Goal: Task Accomplishment & Management: Complete application form

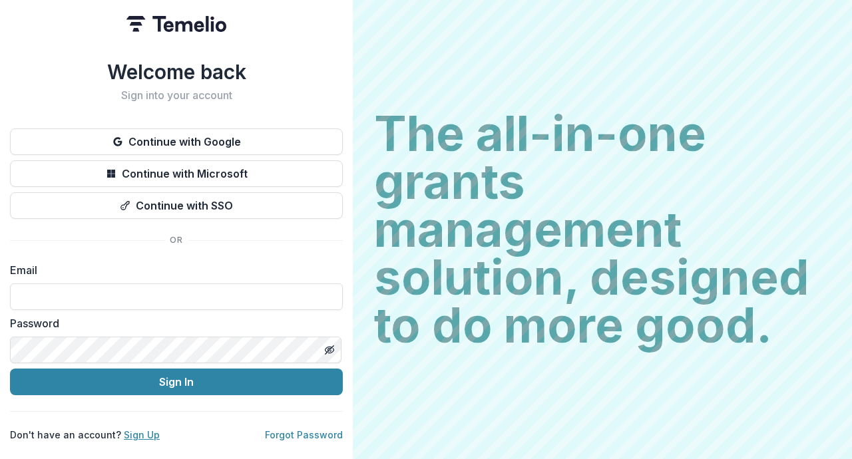
click at [125, 434] on link "Sign Up" at bounding box center [142, 435] width 36 height 11
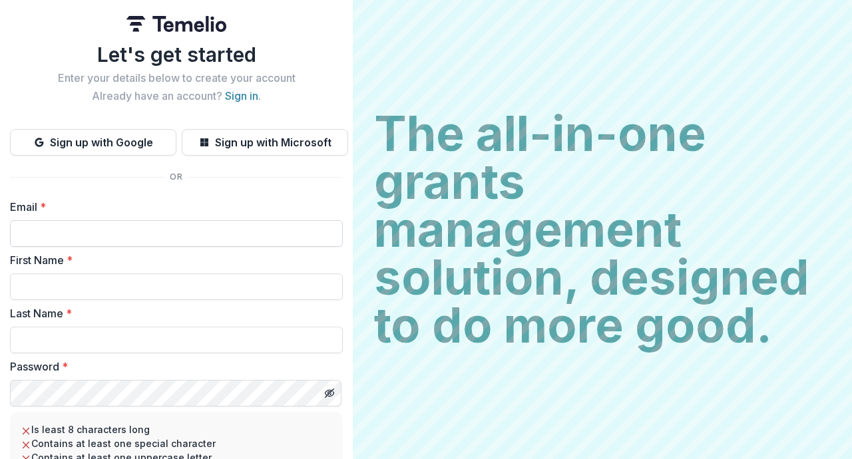
click at [58, 245] on input "Email *" at bounding box center [176, 233] width 333 height 27
type input "**********"
type input "********"
type input "*"
type input "******"
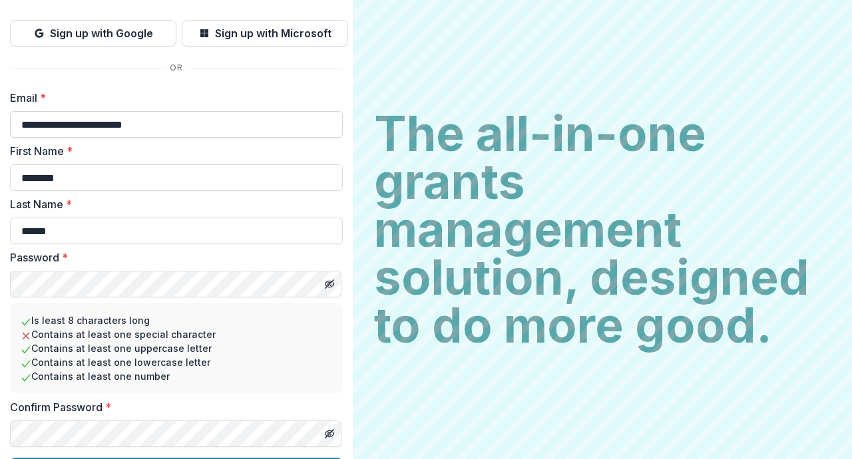
scroll to position [146, 0]
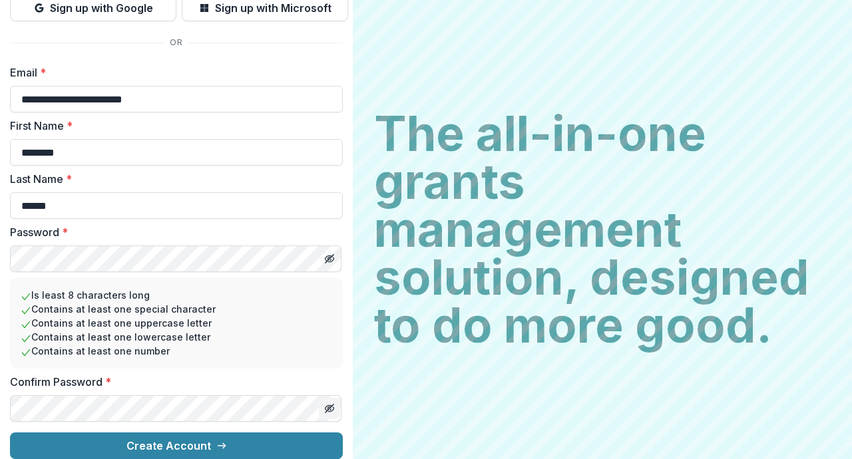
click at [329, 408] on icon "Toggle password visibility" at bounding box center [331, 410] width 5 height 5
click at [327, 404] on icon "Toggle password visibility" at bounding box center [329, 409] width 11 height 11
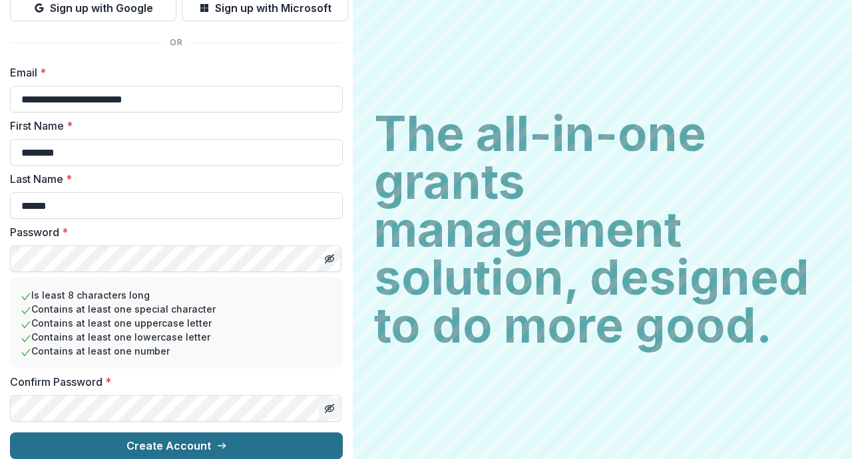
click at [198, 434] on button "Create Account" at bounding box center [176, 446] width 333 height 27
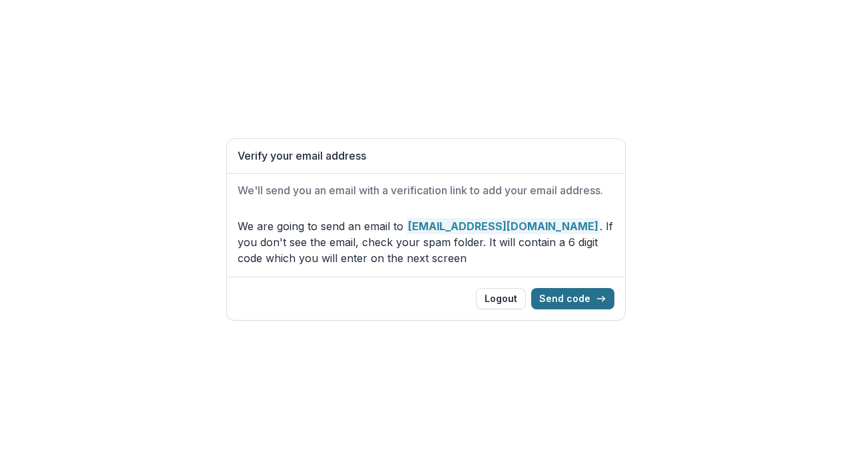
click at [577, 306] on button "Send code" at bounding box center [572, 298] width 83 height 21
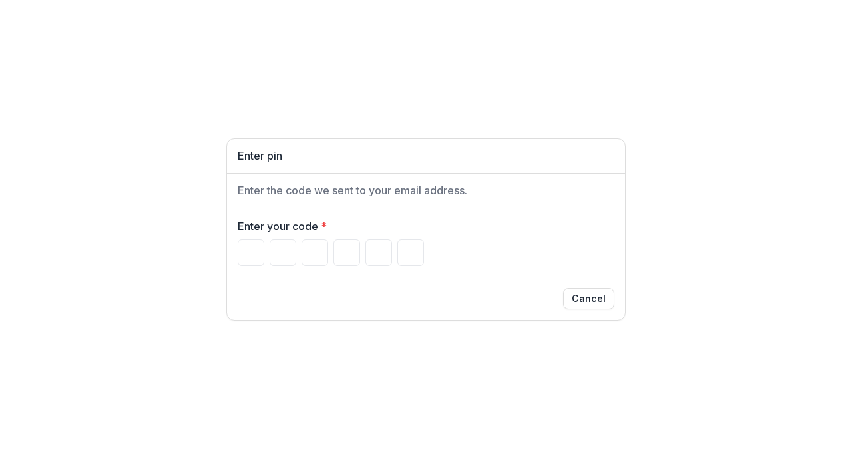
type input "*"
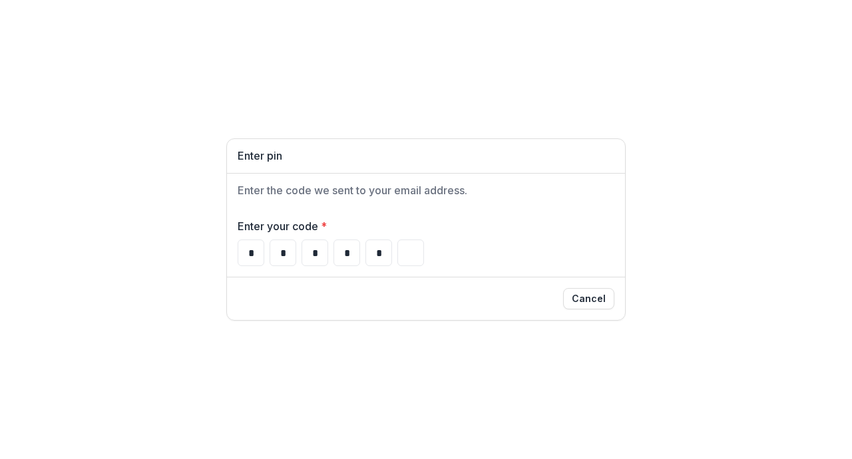
type input "*"
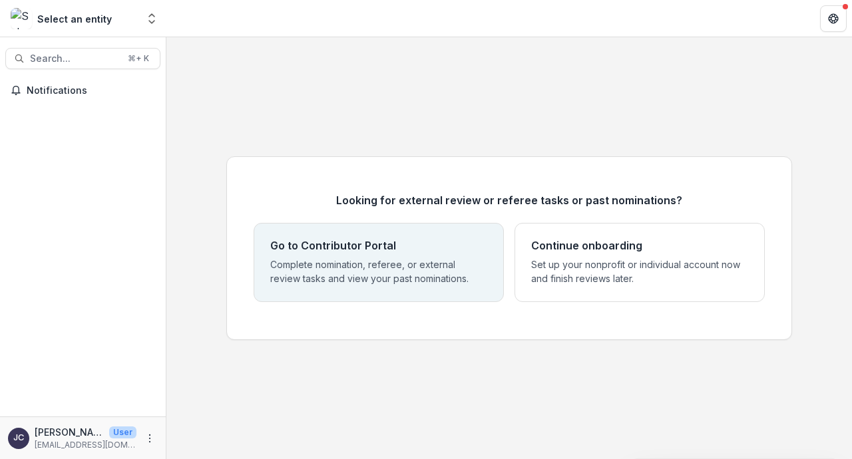
click at [337, 246] on h4 "Go to Contributor Portal" at bounding box center [333, 246] width 126 height 13
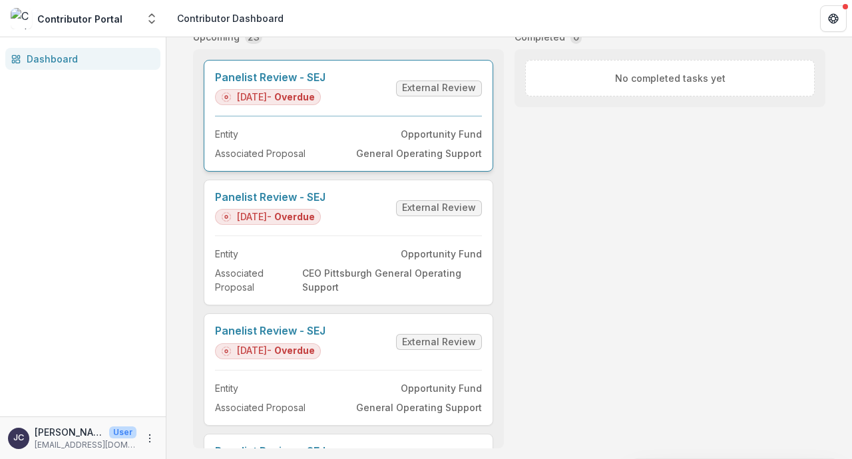
click at [310, 84] on link "Panelist Review - SEJ" at bounding box center [270, 77] width 111 height 13
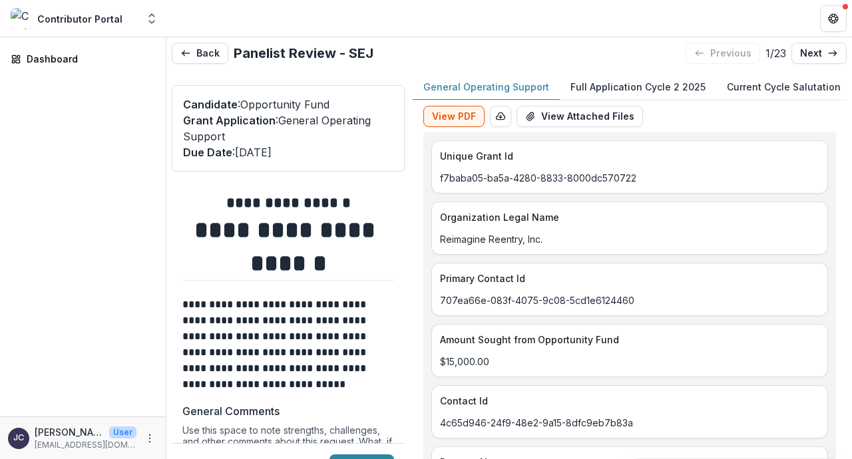
click at [667, 85] on p "Full Application Cycle 2 2025" at bounding box center [638, 87] width 135 height 14
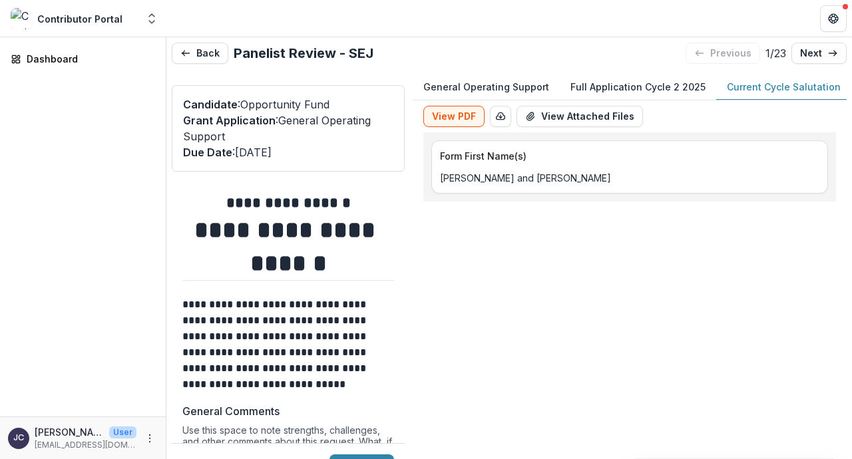
click at [748, 85] on p "Current Cycle Salutation" at bounding box center [784, 87] width 114 height 14
click at [646, 83] on p "Full Application Cycle 2 2025" at bounding box center [638, 87] width 135 height 14
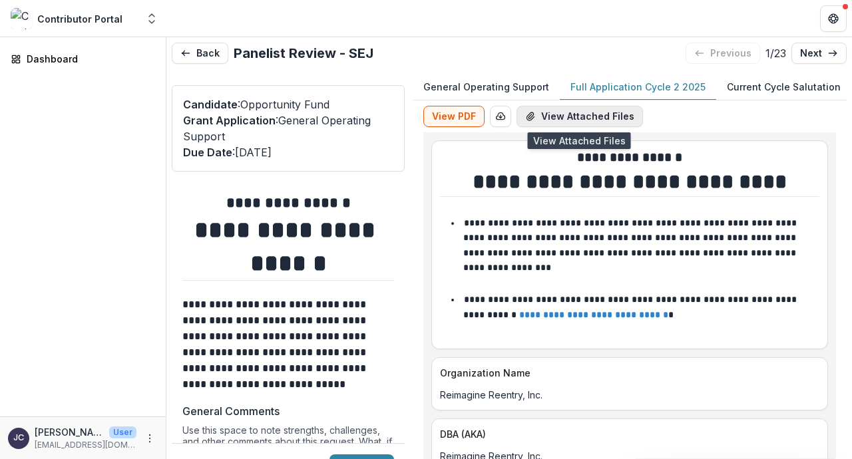
click at [617, 121] on button "View Attached Files" at bounding box center [580, 116] width 127 height 21
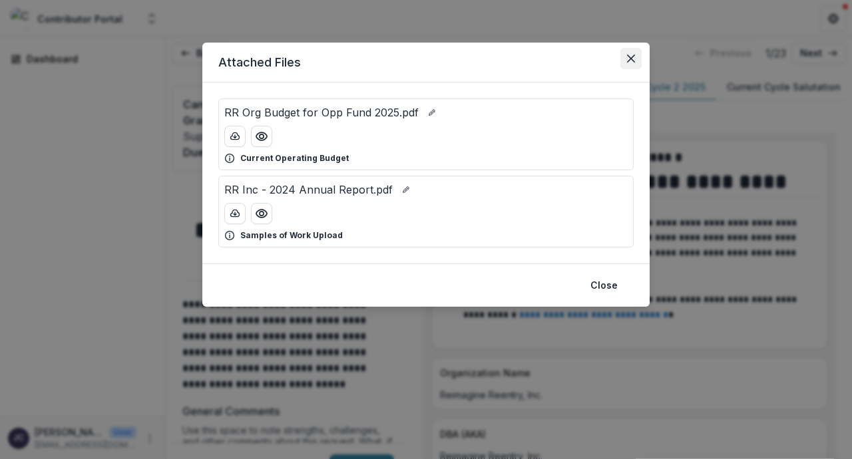
click at [629, 60] on icon "Close" at bounding box center [631, 59] width 8 height 8
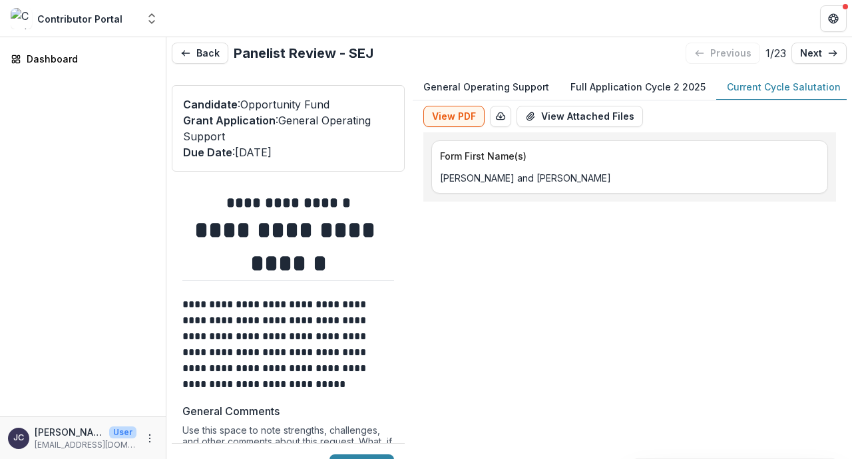
click at [742, 93] on p "Current Cycle Salutation" at bounding box center [784, 87] width 114 height 14
click at [494, 89] on p "General Operating Support" at bounding box center [487, 87] width 126 height 14
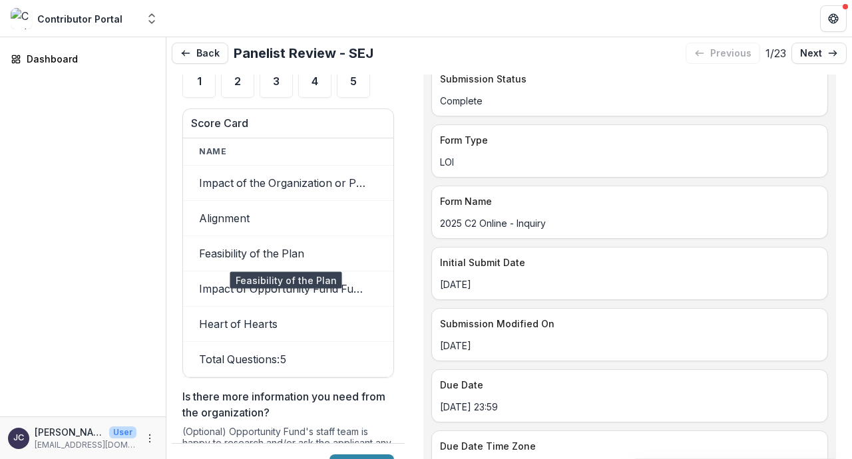
scroll to position [1487, 0]
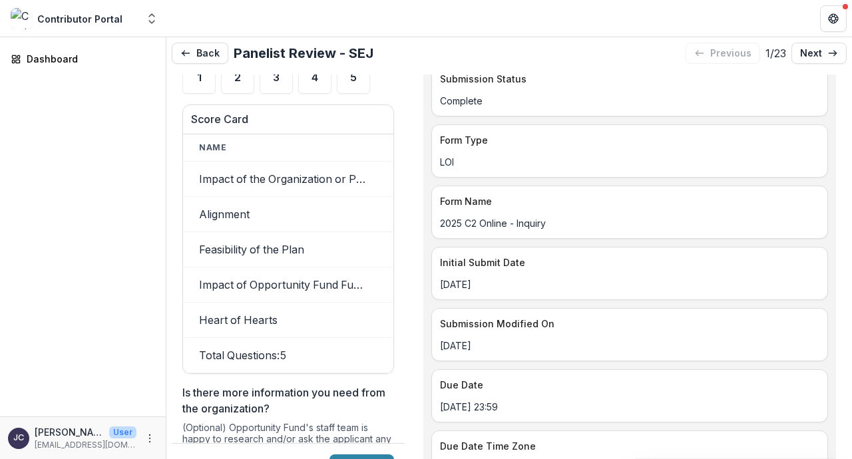
click at [249, 137] on th "Name" at bounding box center [283, 148] width 200 height 27
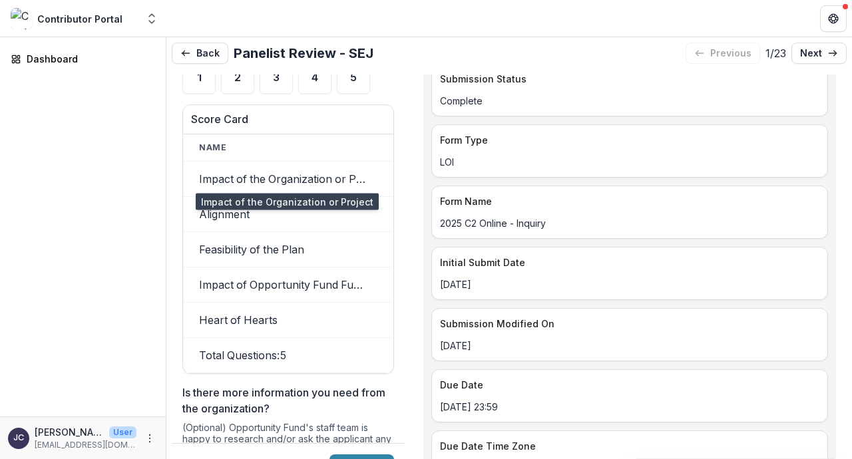
click at [246, 174] on td "Impact of the Organization or Project" at bounding box center [283, 179] width 200 height 35
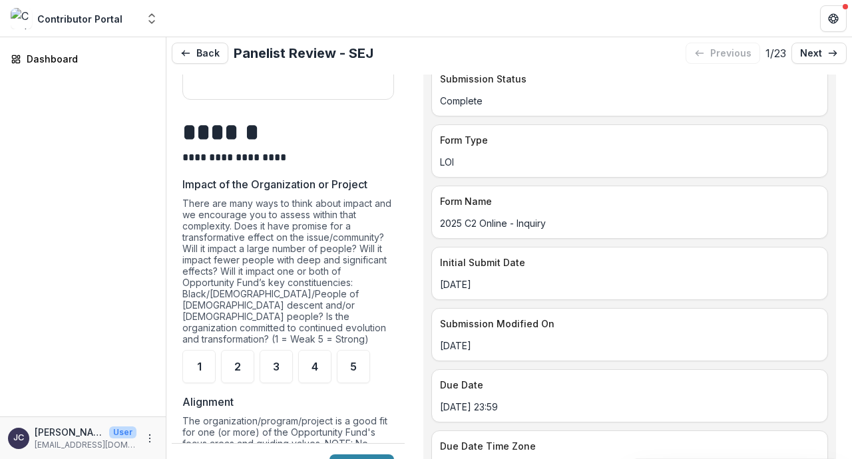
scroll to position [667, 0]
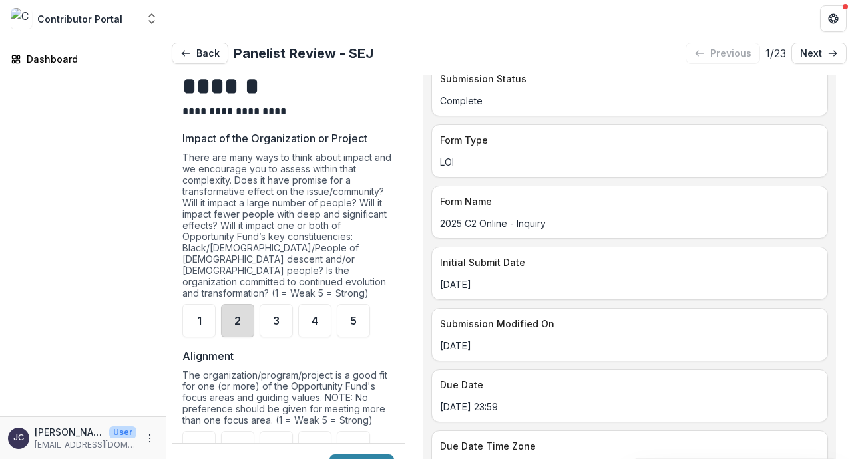
click at [232, 316] on div "2" at bounding box center [237, 320] width 33 height 33
click at [274, 316] on span "3" at bounding box center [276, 321] width 7 height 11
click at [231, 316] on div "2" at bounding box center [237, 320] width 33 height 33
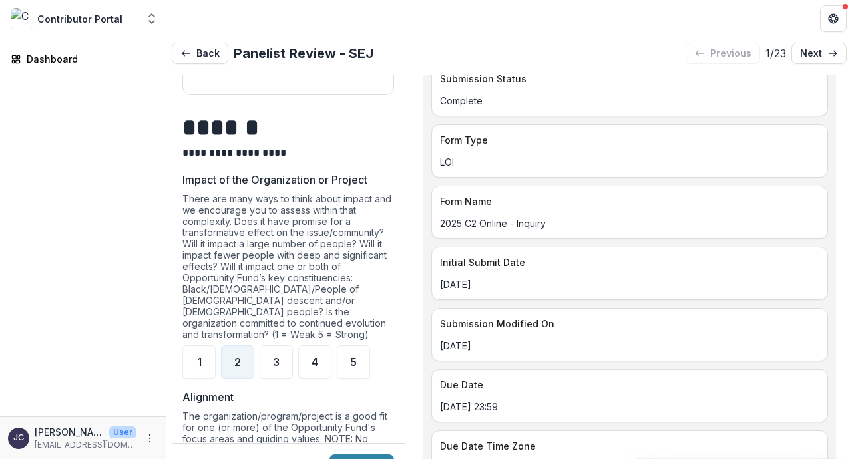
scroll to position [620, 0]
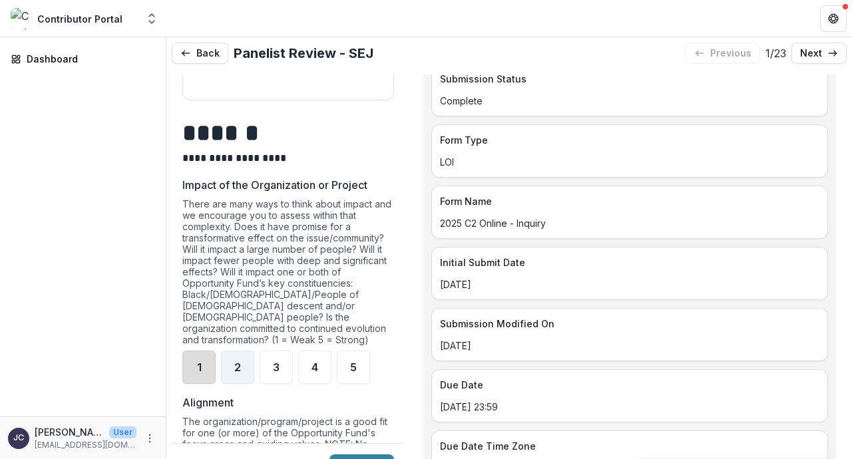
click at [212, 357] on div "1" at bounding box center [198, 367] width 33 height 33
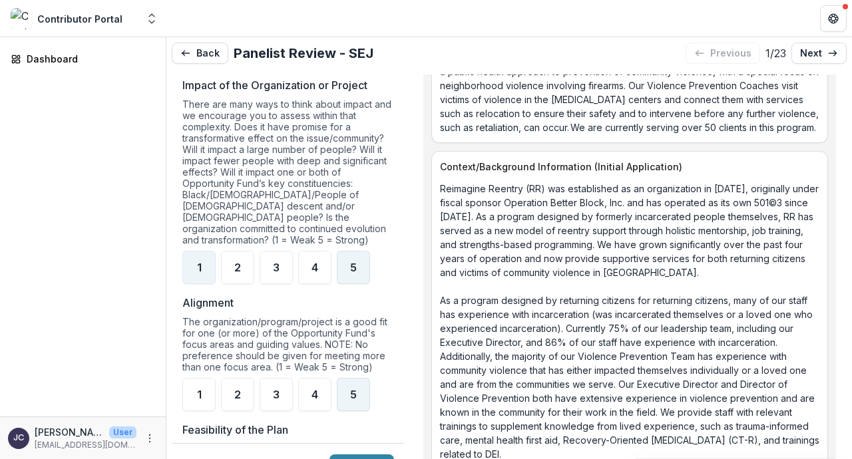
scroll to position [716, 0]
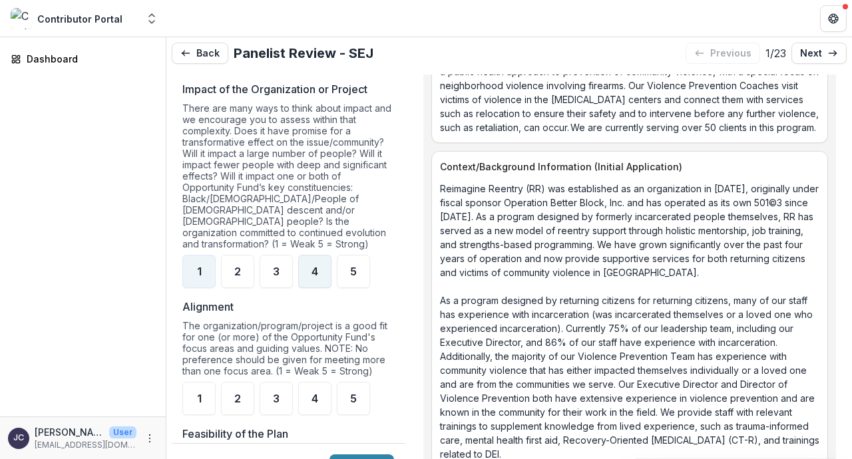
click at [319, 276] on div "4" at bounding box center [314, 271] width 33 height 33
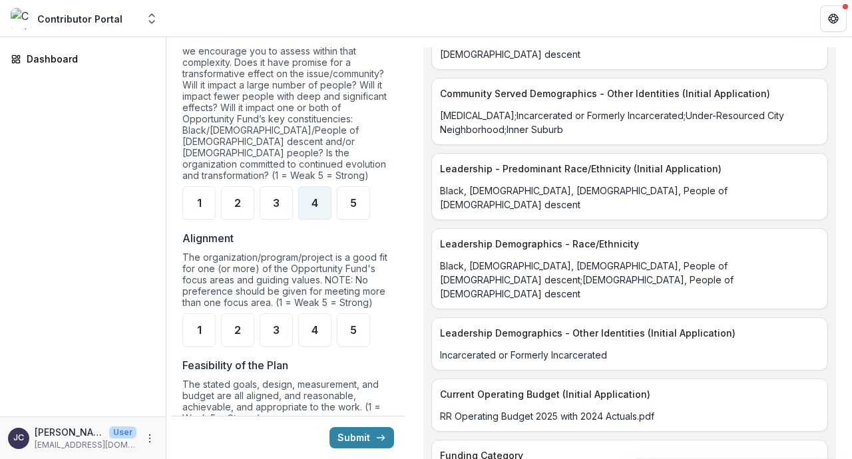
scroll to position [756, 0]
click at [314, 191] on div "4" at bounding box center [314, 203] width 33 height 33
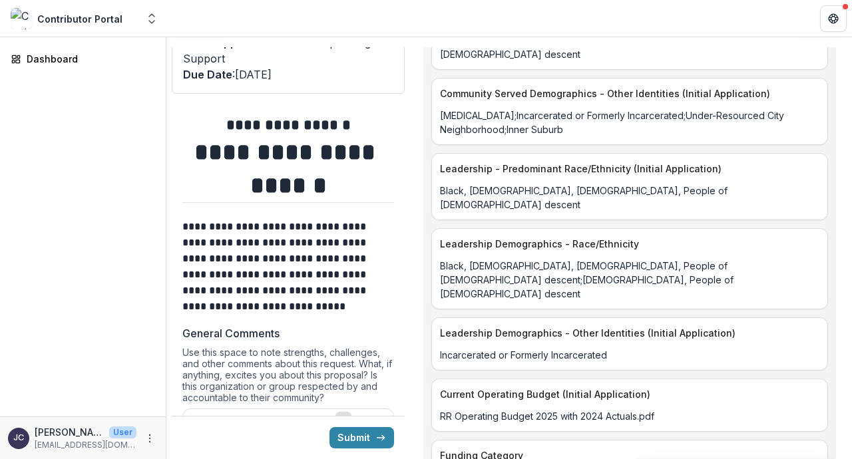
scroll to position [67, 0]
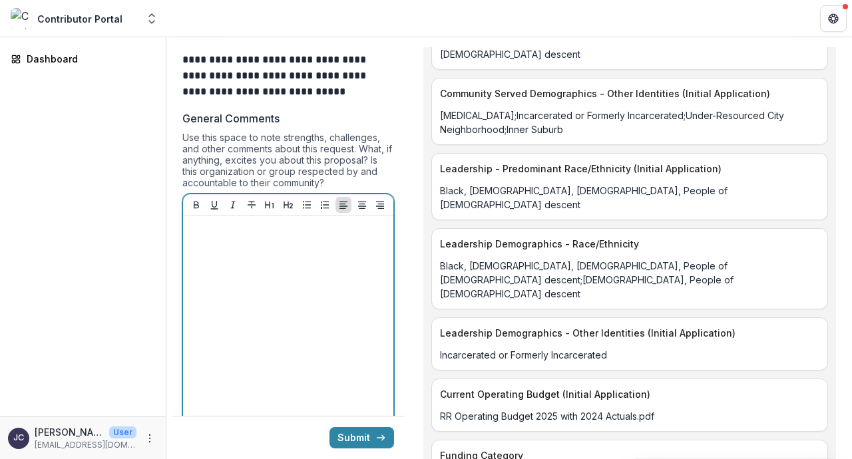
click at [286, 267] on div at bounding box center [288, 322] width 200 height 200
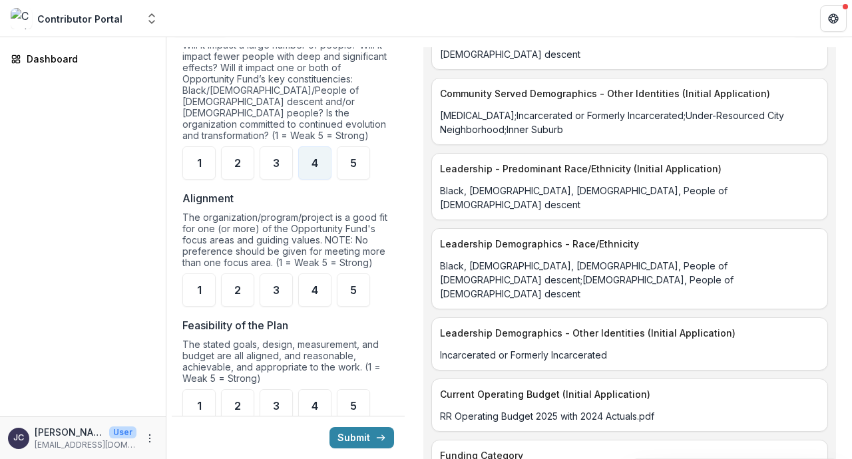
scroll to position [800, 0]
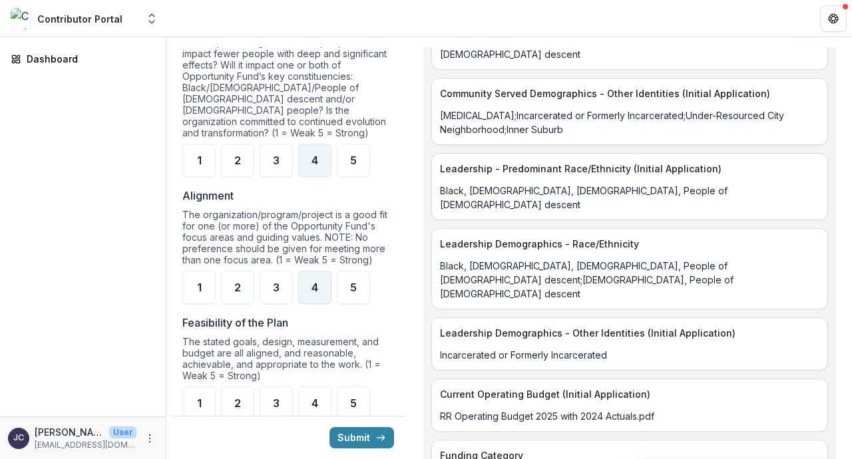
click at [327, 293] on div "4" at bounding box center [314, 287] width 33 height 33
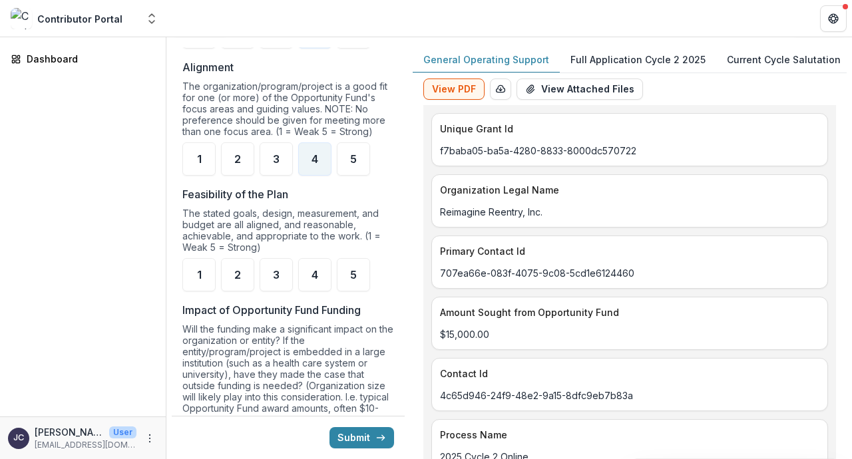
scroll to position [0, 0]
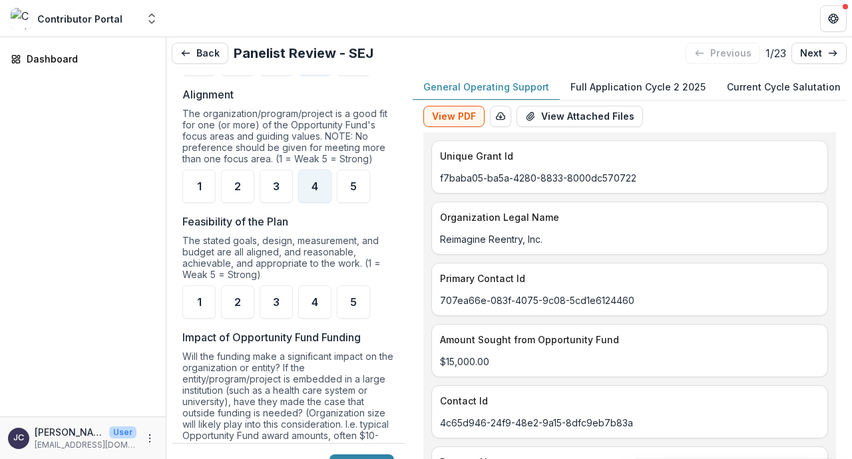
click at [603, 86] on p "Full Application Cycle 2 2025" at bounding box center [638, 87] width 135 height 14
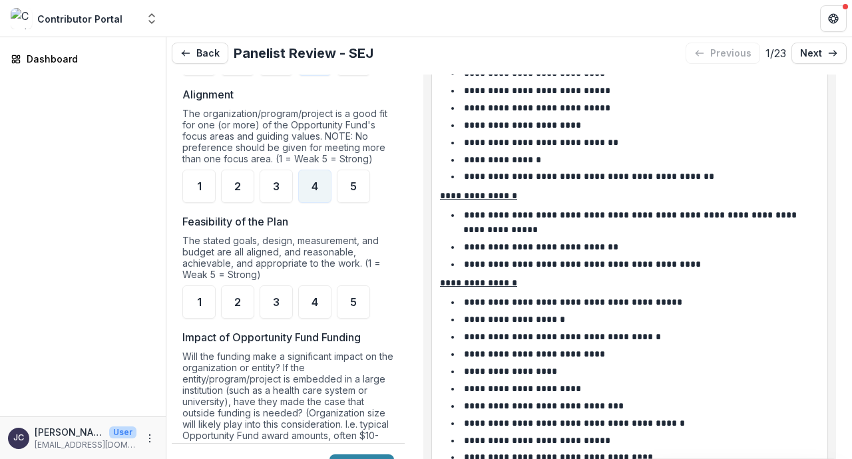
scroll to position [2949, 0]
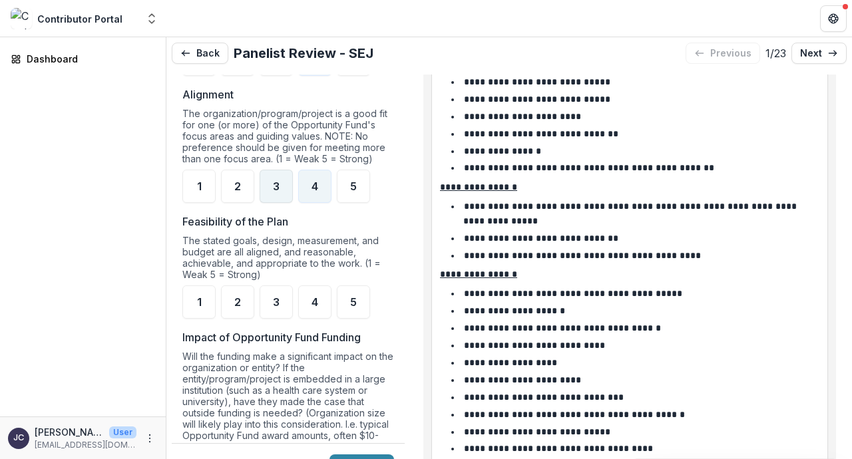
click at [275, 181] on span "3" at bounding box center [276, 186] width 7 height 11
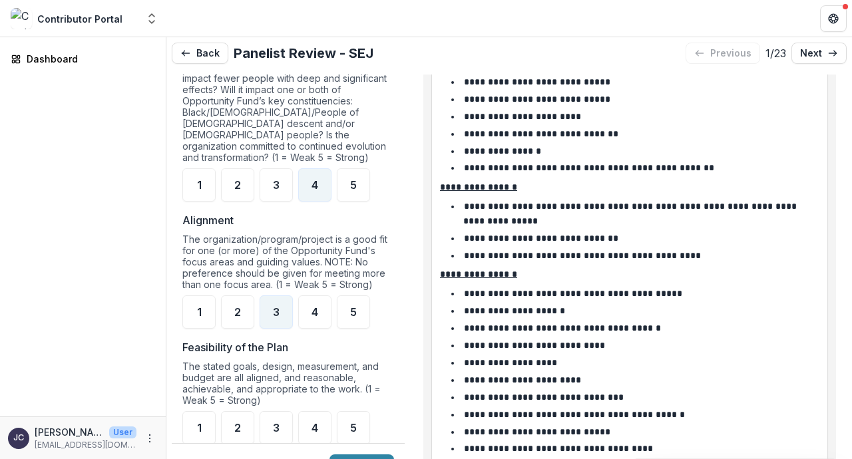
scroll to position [802, 0]
click at [317, 310] on span "4" at bounding box center [315, 313] width 7 height 11
click at [278, 186] on span "3" at bounding box center [276, 185] width 7 height 11
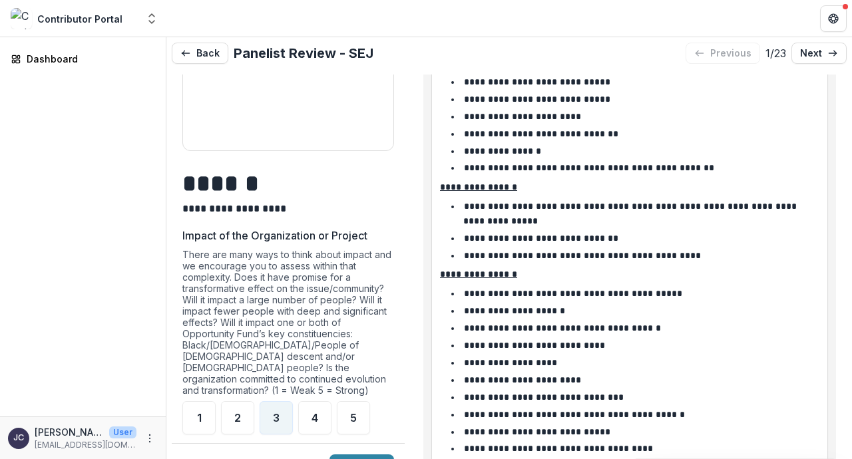
scroll to position [567, 0]
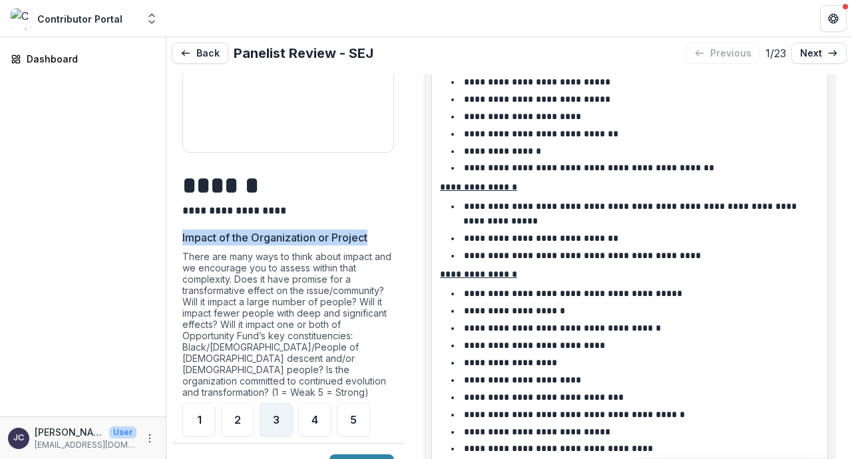
drag, startPoint x: 184, startPoint y: 239, endPoint x: 375, endPoint y: 246, distance: 191.3
click at [375, 246] on label "Impact of the Organization or Project" at bounding box center [284, 238] width 204 height 16
copy p "Impact of the Organization or Project"
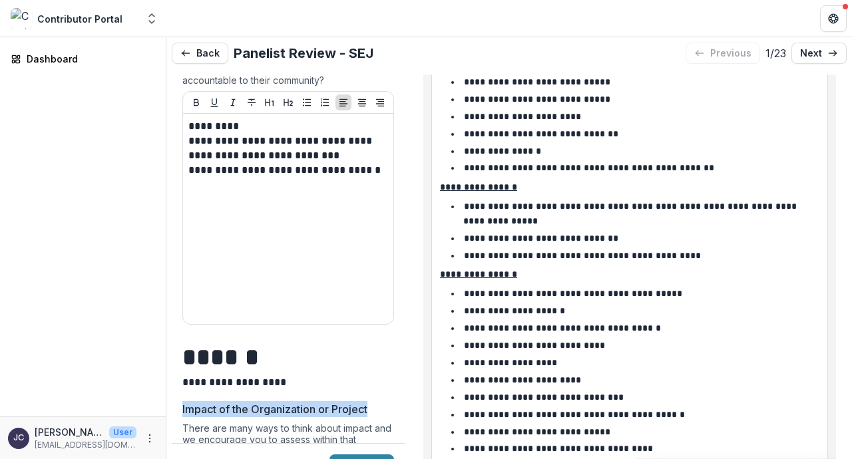
scroll to position [379, 0]
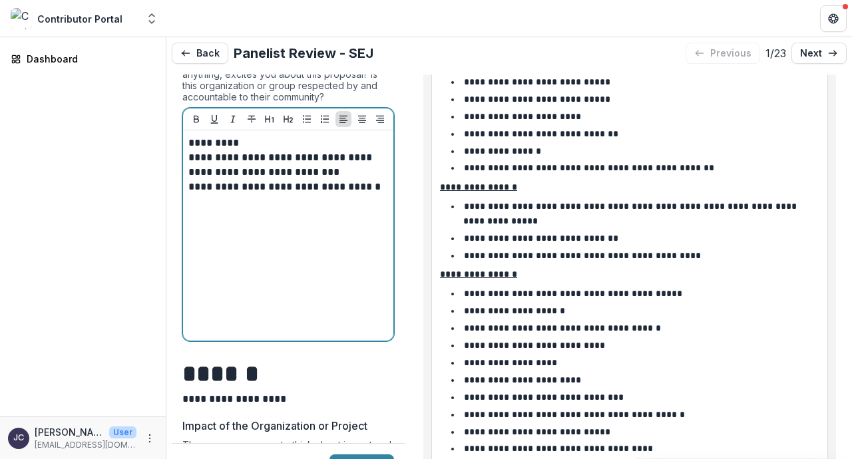
click at [222, 206] on p at bounding box center [288, 201] width 200 height 15
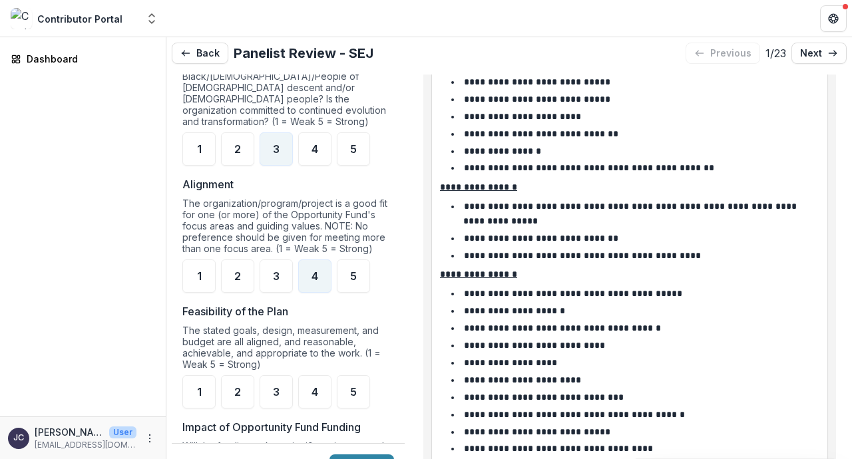
scroll to position [844, 0]
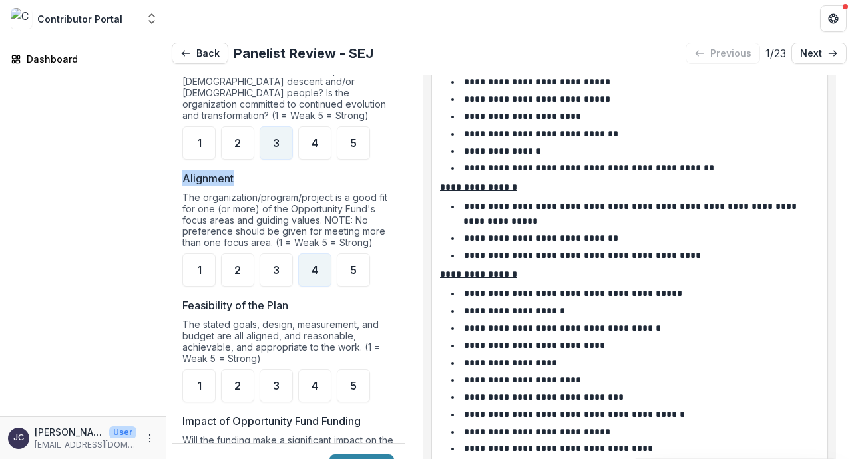
drag, startPoint x: 182, startPoint y: 174, endPoint x: 248, endPoint y: 173, distance: 66.6
click at [248, 173] on div "**********" at bounding box center [288, 466] width 233 height 2257
copy p "Alignment"
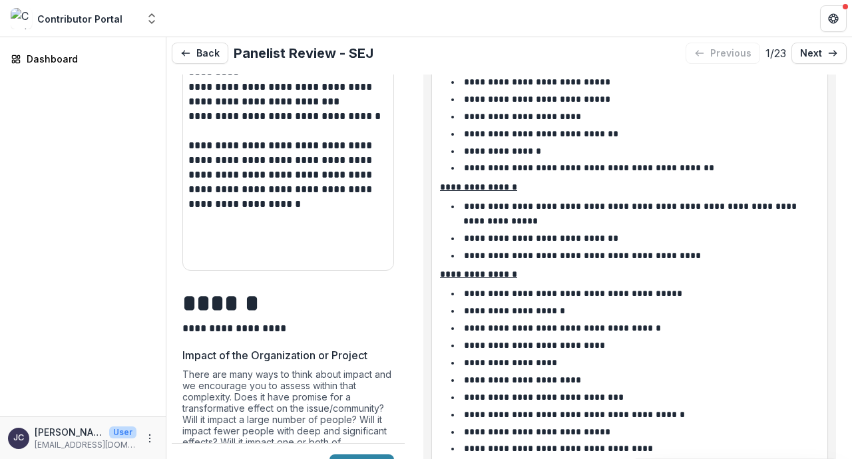
scroll to position [446, 0]
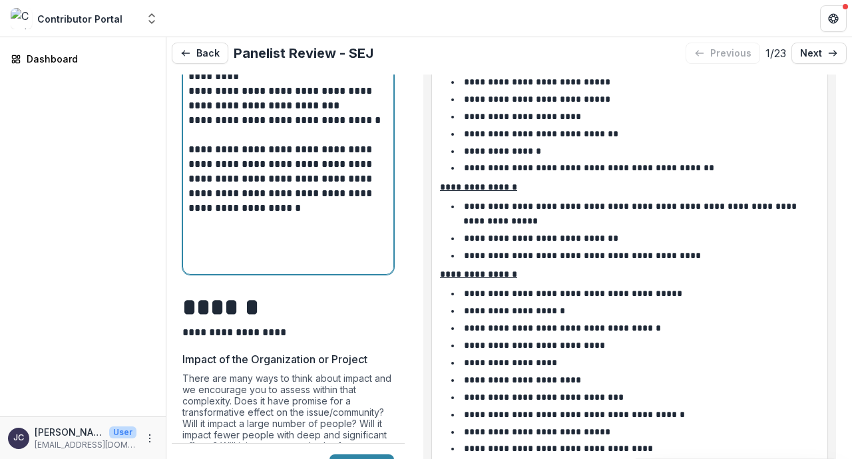
click at [264, 214] on p "**********" at bounding box center [288, 179] width 200 height 73
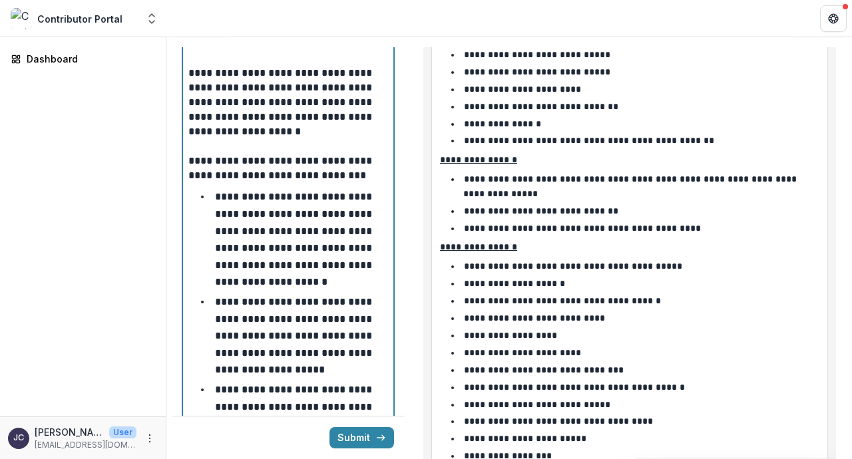
scroll to position [497, 0]
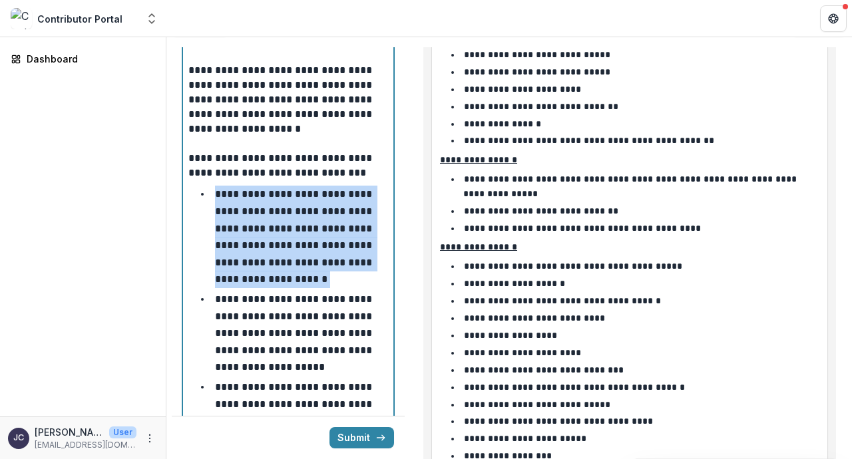
drag, startPoint x: 198, startPoint y: 192, endPoint x: 379, endPoint y: 286, distance: 204.3
click at [379, 286] on div "**********" at bounding box center [288, 219] width 200 height 459
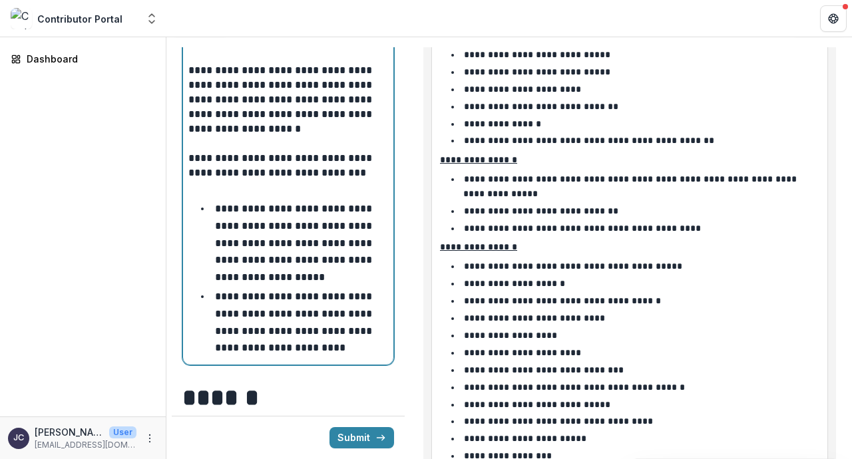
click at [215, 211] on p "**********" at bounding box center [295, 243] width 160 height 78
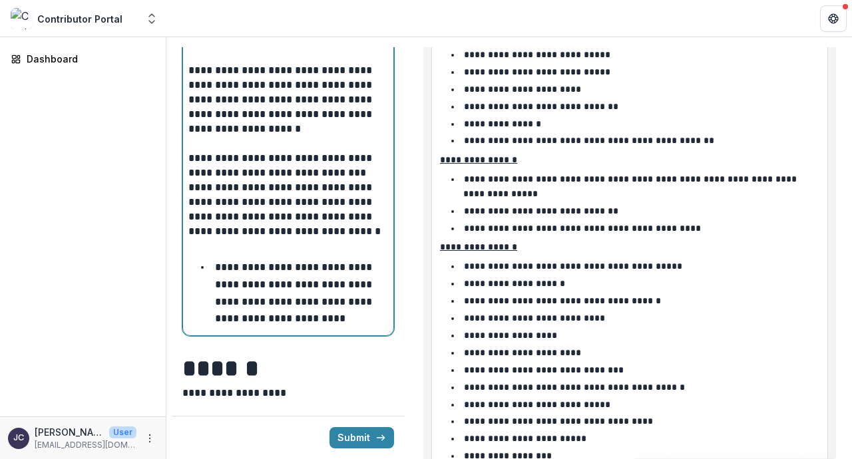
click at [211, 269] on li "**********" at bounding box center [296, 293] width 184 height 68
click at [215, 268] on p "**********" at bounding box center [295, 292] width 160 height 61
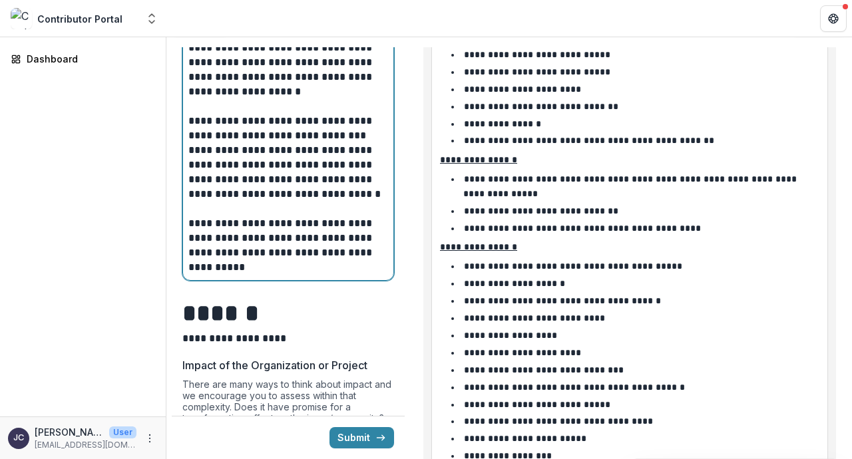
scroll to position [540, 0]
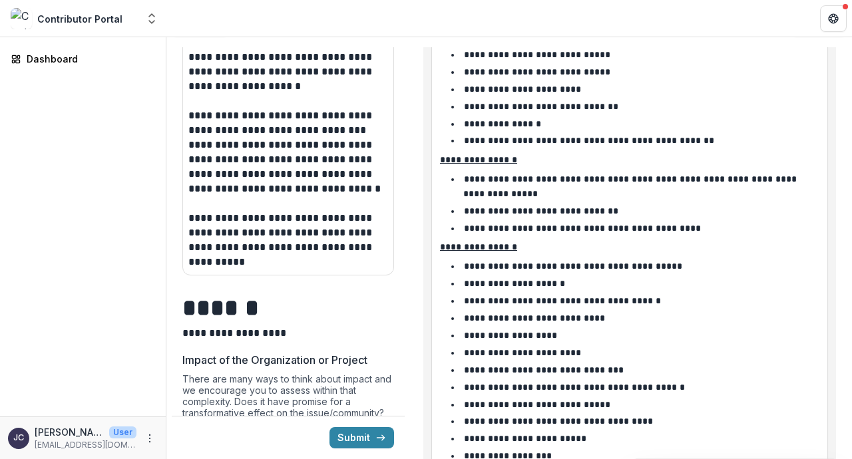
click at [234, 272] on div "**********" at bounding box center [288, 108] width 210 height 333
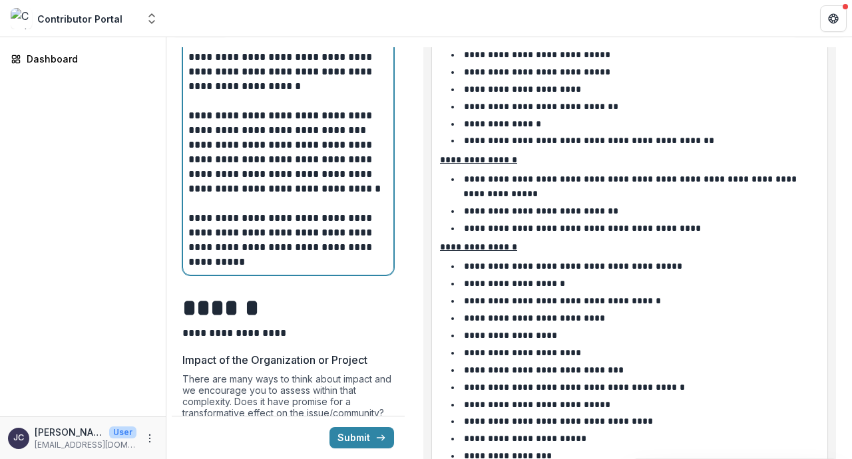
click at [234, 266] on p "**********" at bounding box center [288, 240] width 200 height 59
click at [253, 270] on p "**********" at bounding box center [288, 240] width 200 height 59
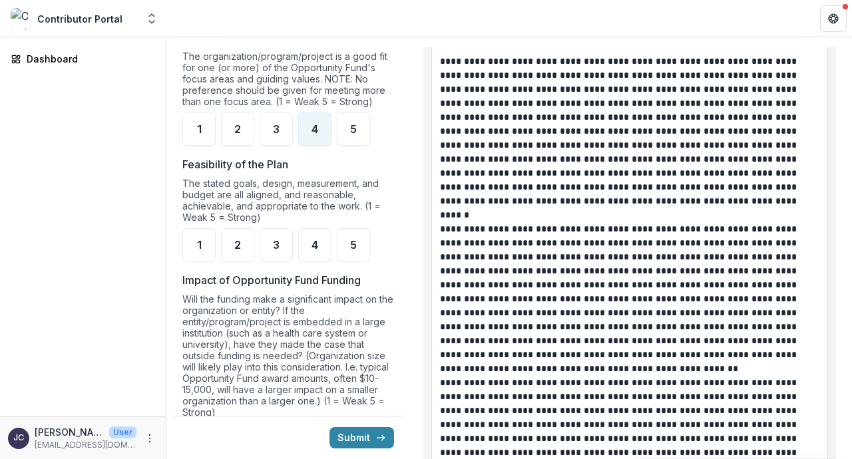
scroll to position [1113, 0]
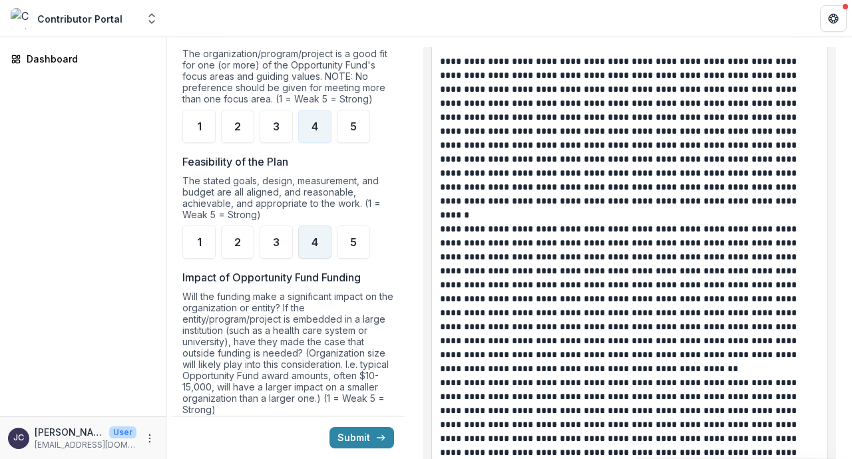
click at [329, 239] on div "4" at bounding box center [314, 242] width 33 height 33
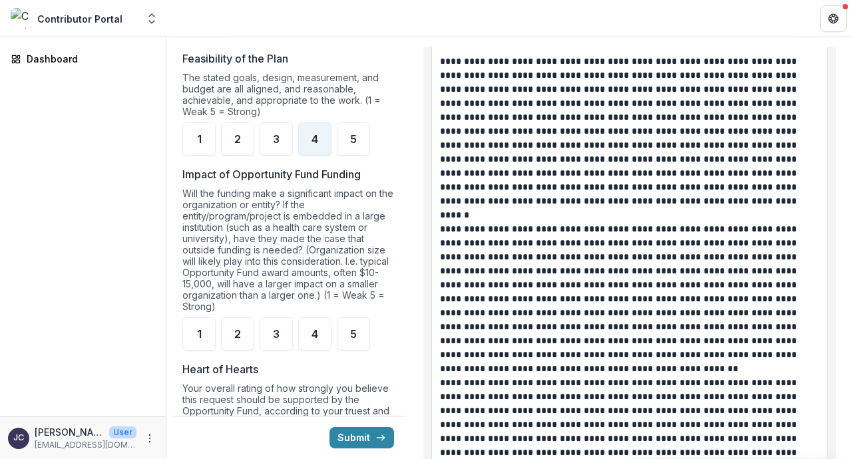
scroll to position [1218, 0]
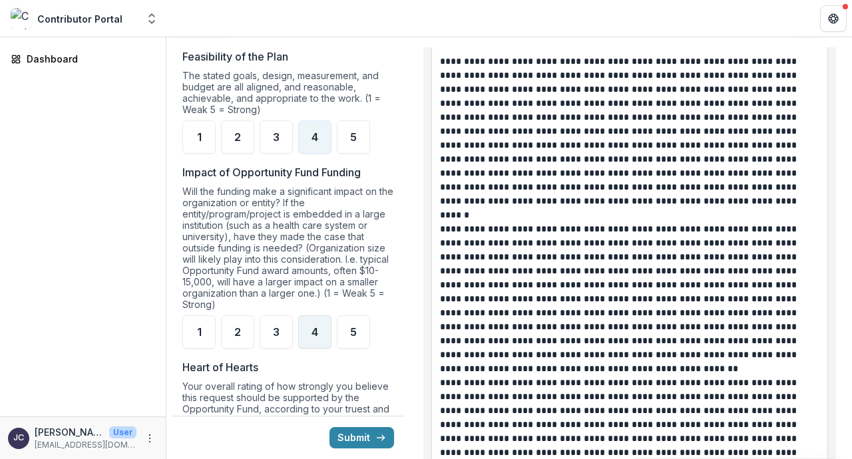
click at [313, 328] on span "4" at bounding box center [315, 332] width 7 height 11
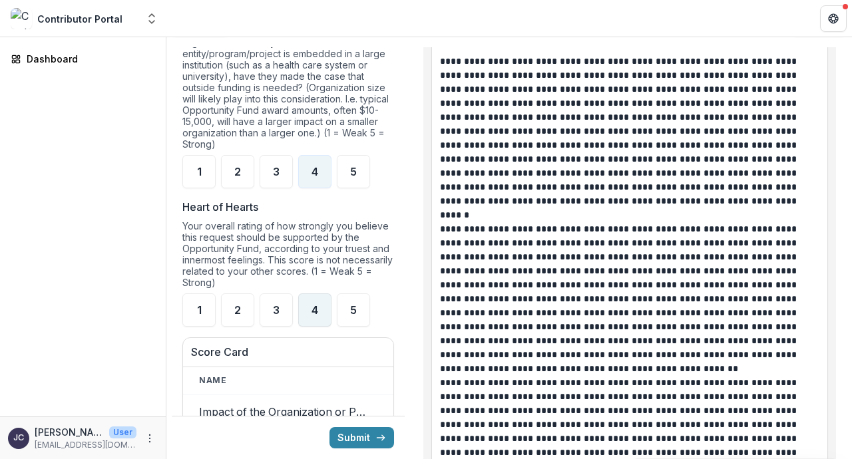
scroll to position [1386, 0]
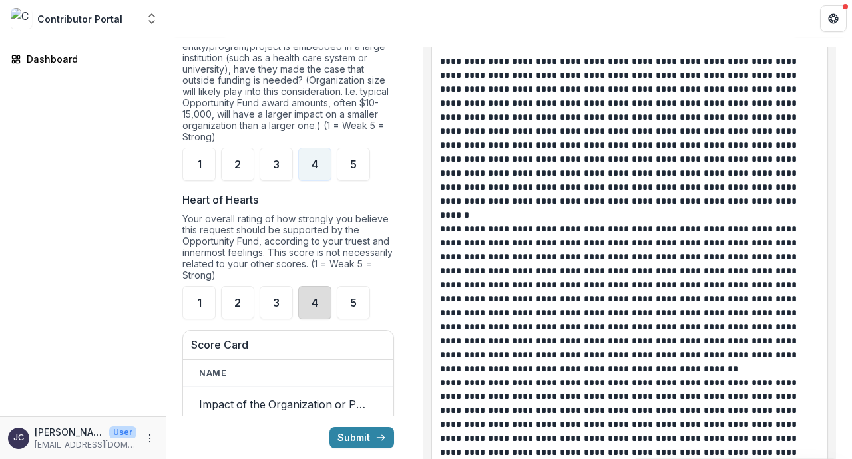
click at [320, 300] on div "4" at bounding box center [314, 302] width 33 height 33
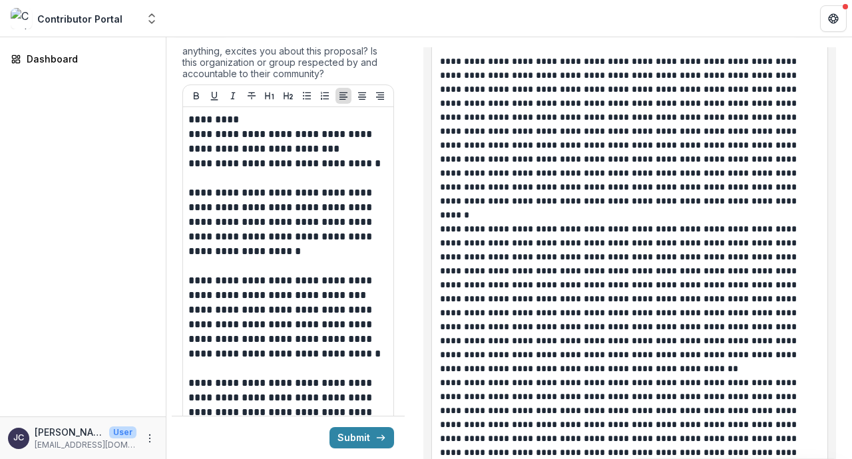
scroll to position [398, 0]
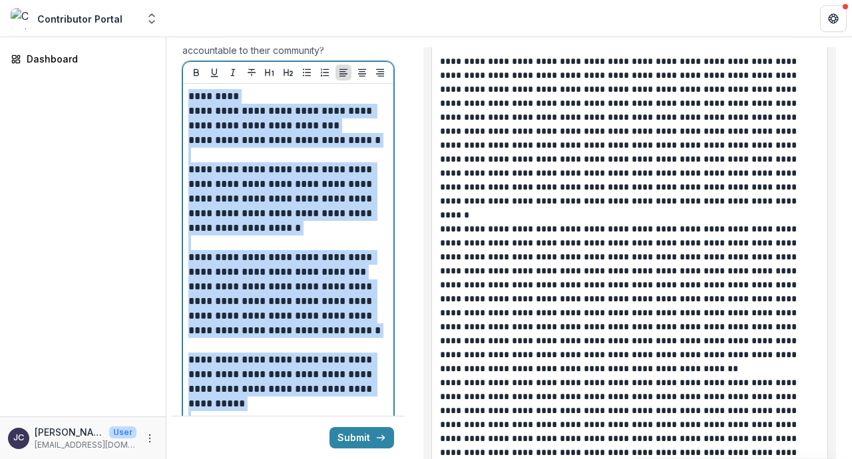
drag, startPoint x: 192, startPoint y: 98, endPoint x: 177, endPoint y: 103, distance: 15.4
click at [188, 103] on div "**********" at bounding box center [288, 265] width 200 height 352
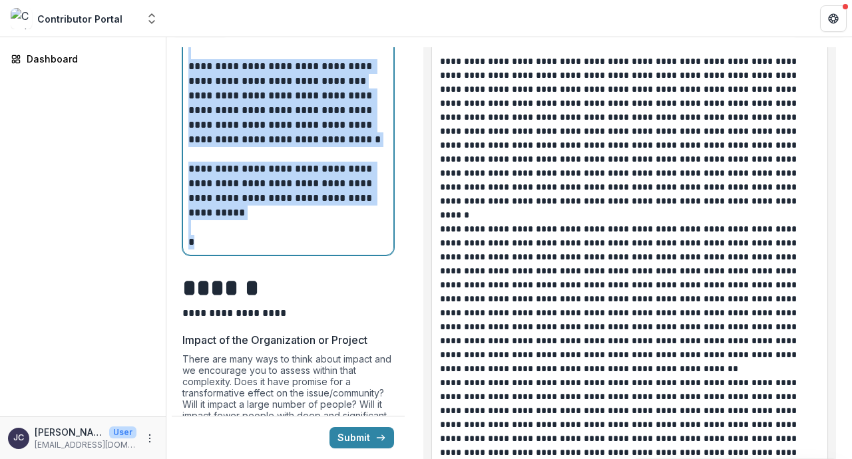
scroll to position [597, 0]
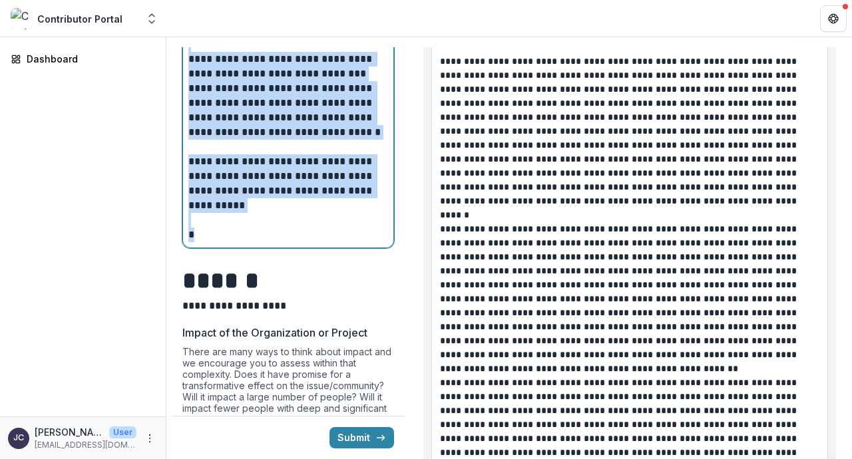
click at [300, 211] on p "**********" at bounding box center [288, 183] width 200 height 59
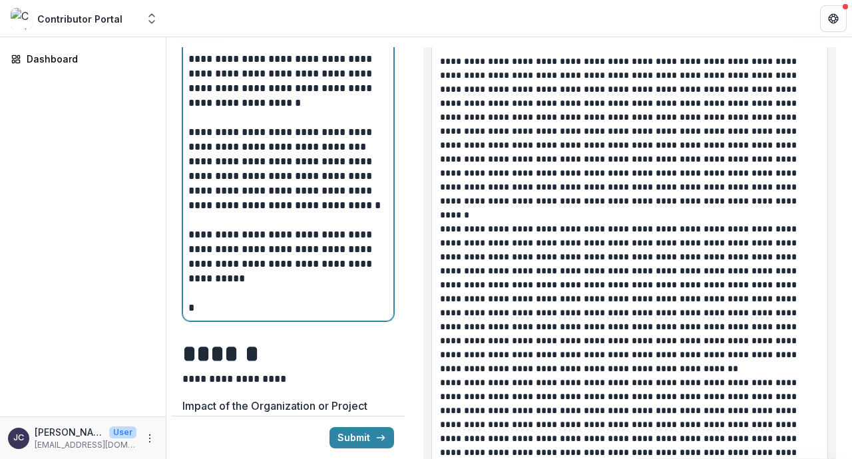
scroll to position [526, 0]
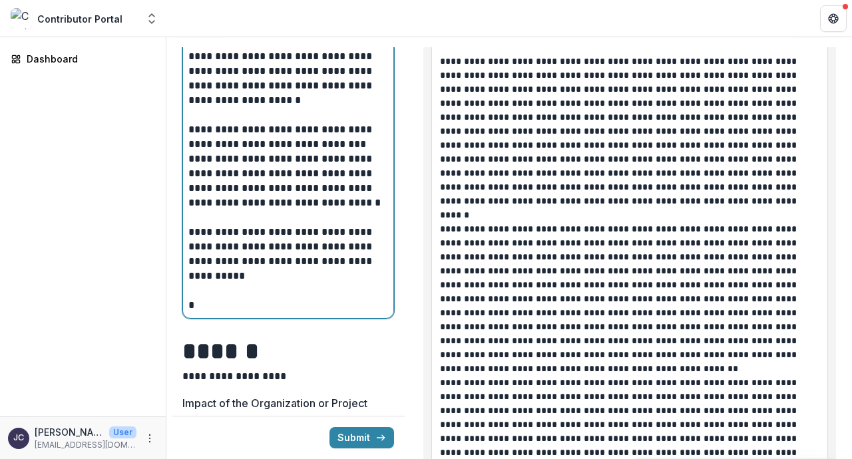
click at [230, 298] on p at bounding box center [288, 291] width 200 height 15
drag, startPoint x: 224, startPoint y: 312, endPoint x: 180, endPoint y: 314, distance: 44.6
click at [188, 313] on div "**********" at bounding box center [288, 137] width 200 height 352
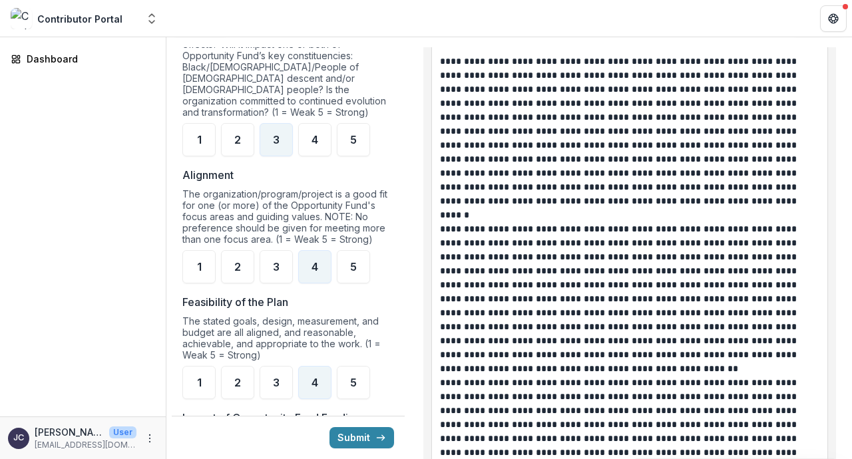
scroll to position [970, 0]
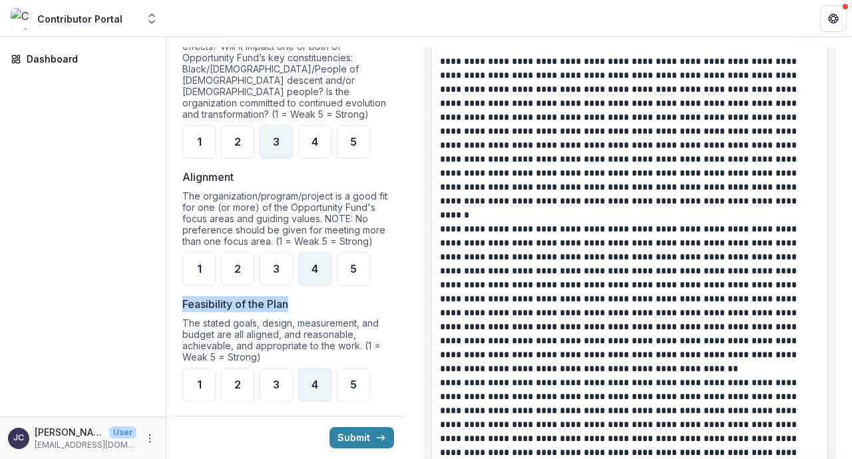
drag, startPoint x: 180, startPoint y: 297, endPoint x: 298, endPoint y: 304, distance: 118.1
click at [298, 304] on div "**********" at bounding box center [288, 389] width 233 height 2409
copy p "Feasibility of the Plan"
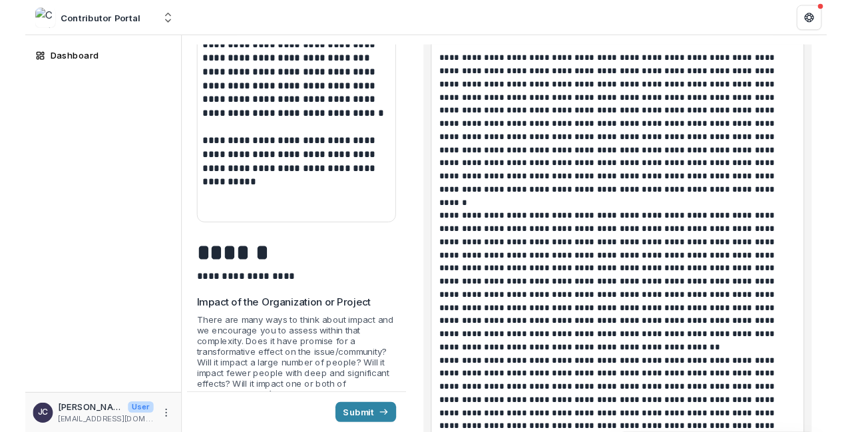
scroll to position [607, 0]
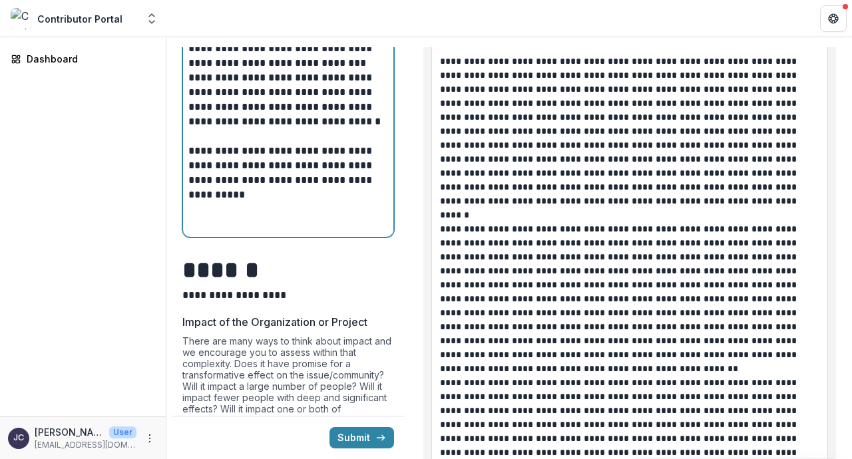
click at [258, 205] on p at bounding box center [288, 209] width 200 height 15
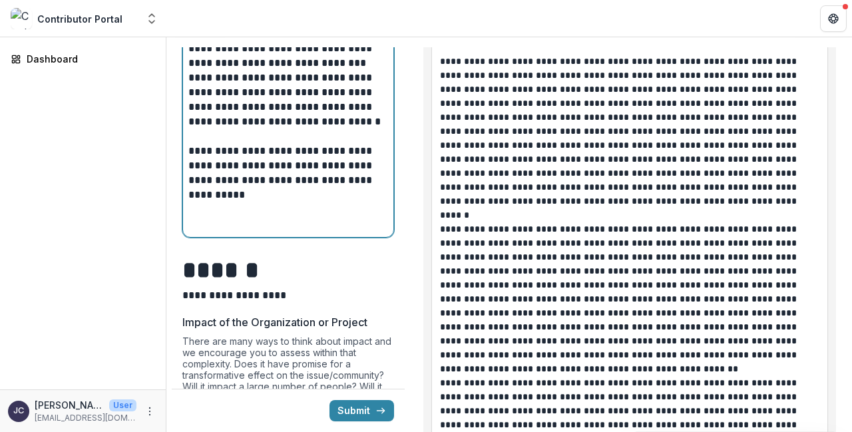
click at [234, 216] on p at bounding box center [288, 209] width 200 height 15
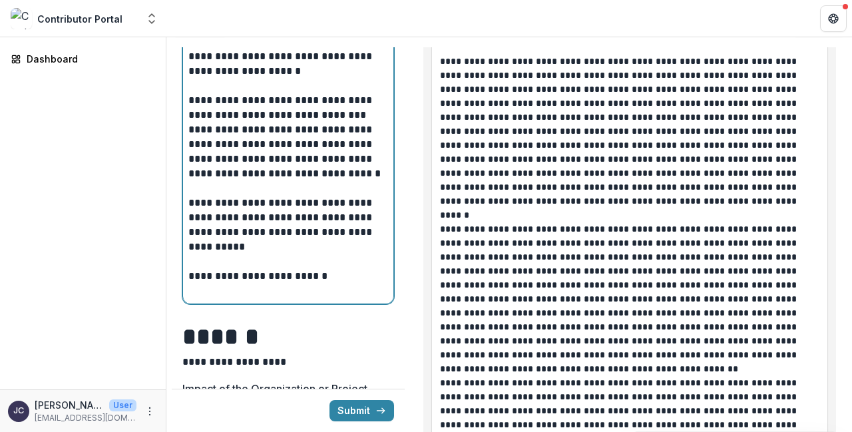
scroll to position [556, 0]
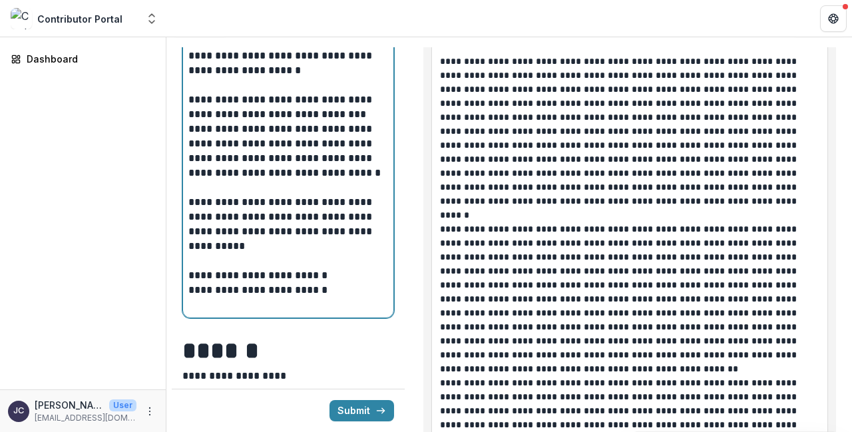
click at [239, 298] on p "**********" at bounding box center [288, 290] width 200 height 15
click at [234, 287] on p "**********" at bounding box center [288, 290] width 200 height 15
click at [230, 290] on p "**********" at bounding box center [288, 290] width 200 height 15
click at [226, 293] on p "**********" at bounding box center [288, 290] width 200 height 15
drag, startPoint x: 245, startPoint y: 294, endPoint x: 224, endPoint y: 293, distance: 21.4
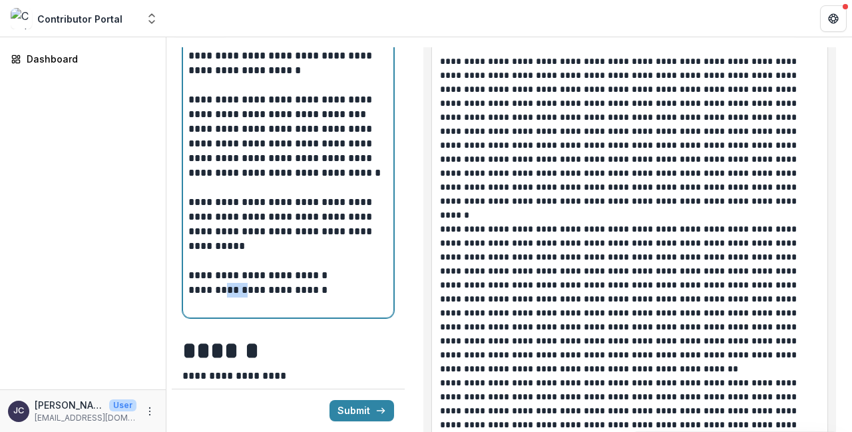
click at [224, 293] on p "**********" at bounding box center [288, 290] width 200 height 15
click at [328, 294] on p "**********" at bounding box center [288, 290] width 200 height 15
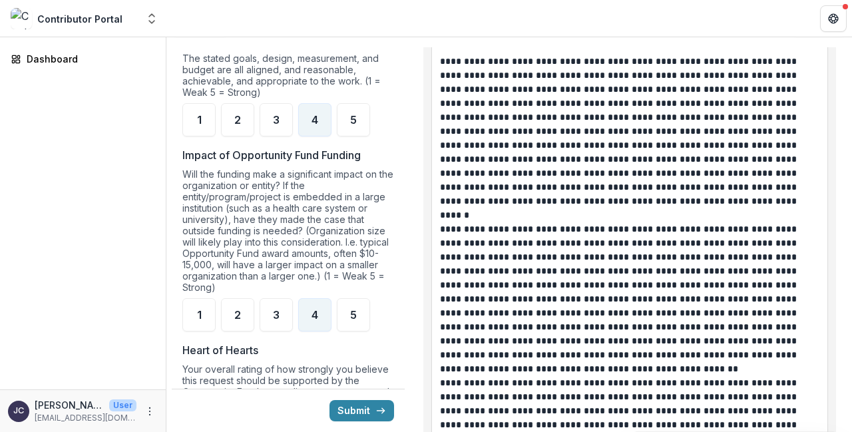
scroll to position [1326, 0]
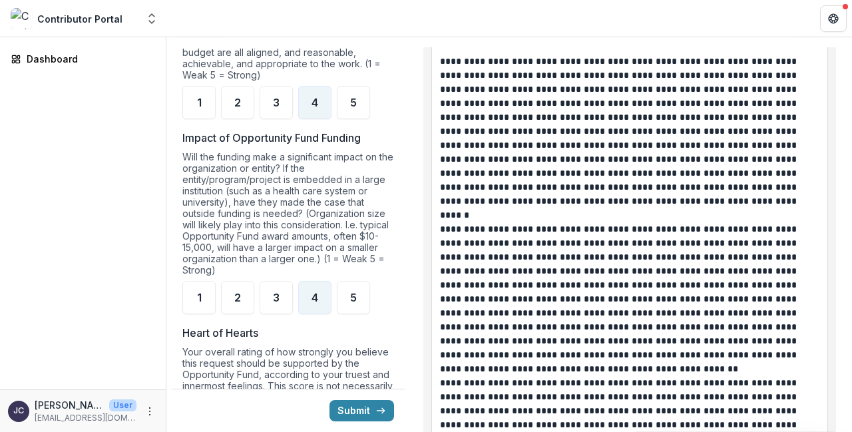
click at [245, 135] on p "Impact of Opportunity Fund Funding" at bounding box center [271, 138] width 178 height 16
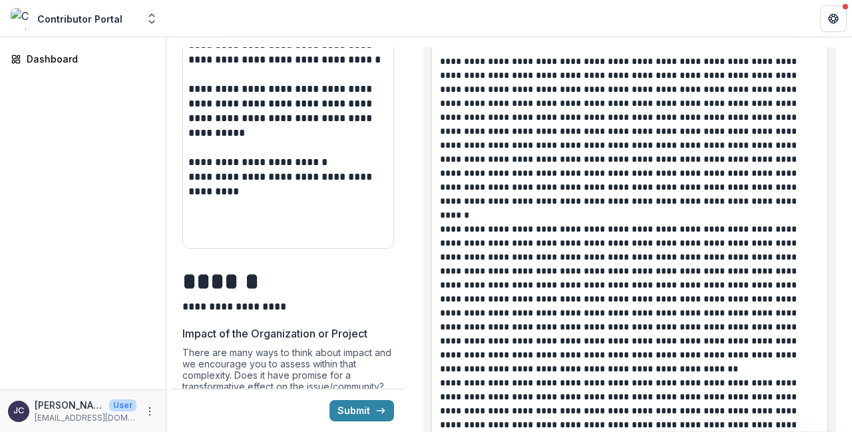
scroll to position [665, 0]
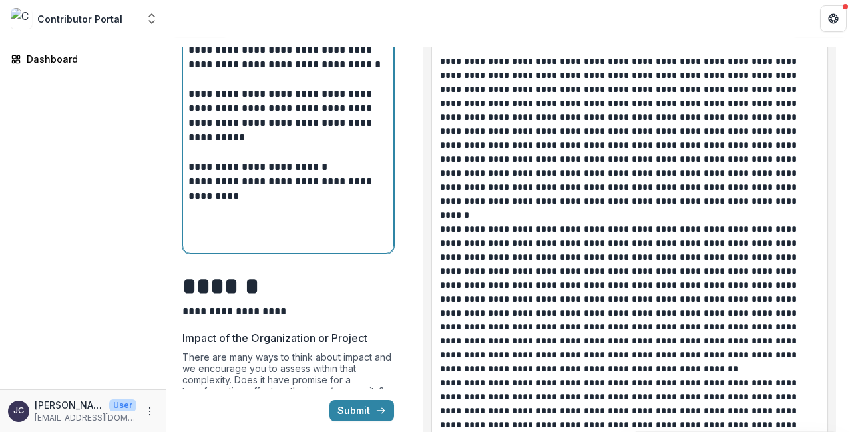
click at [208, 230] on p at bounding box center [288, 225] width 200 height 15
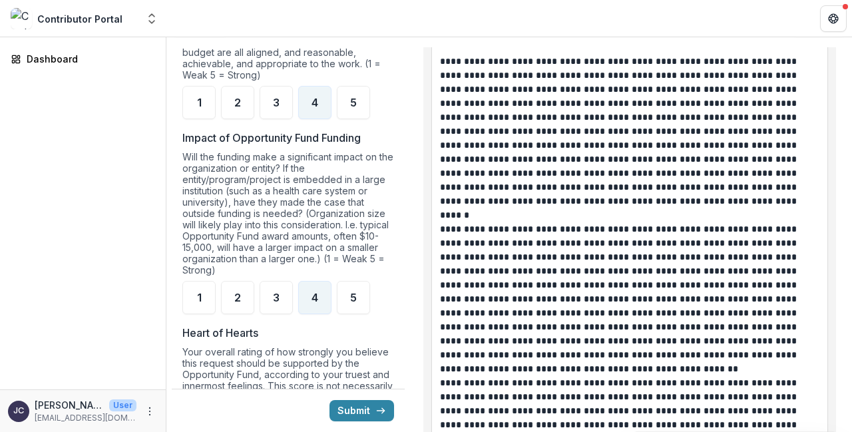
scroll to position [1319, 0]
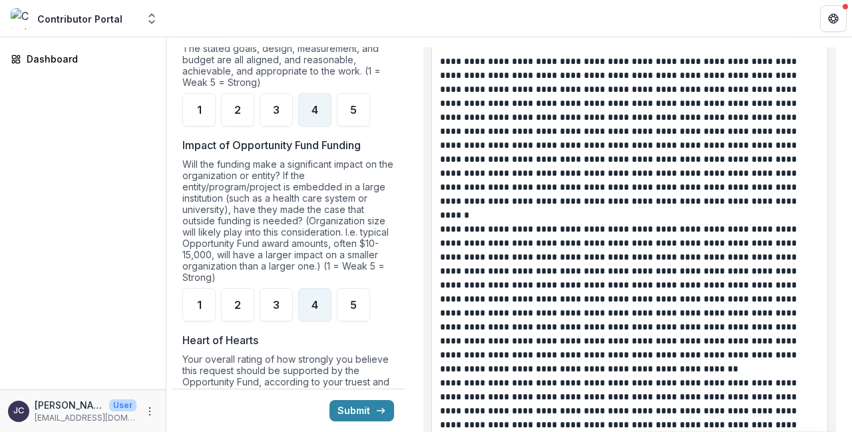
click at [224, 332] on p "Heart of Hearts" at bounding box center [220, 340] width 76 height 16
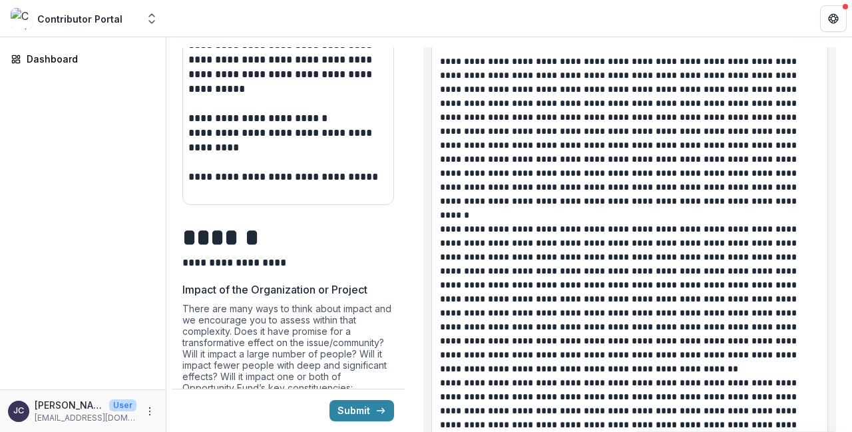
scroll to position [713, 0]
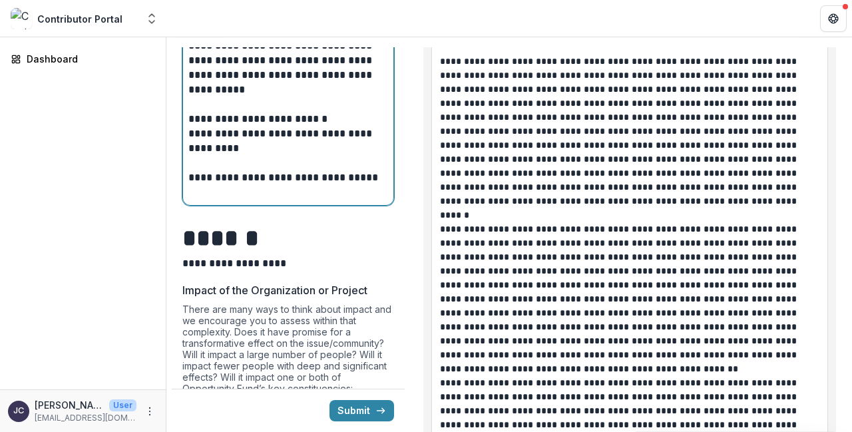
click at [378, 185] on p "**********" at bounding box center [288, 177] width 200 height 15
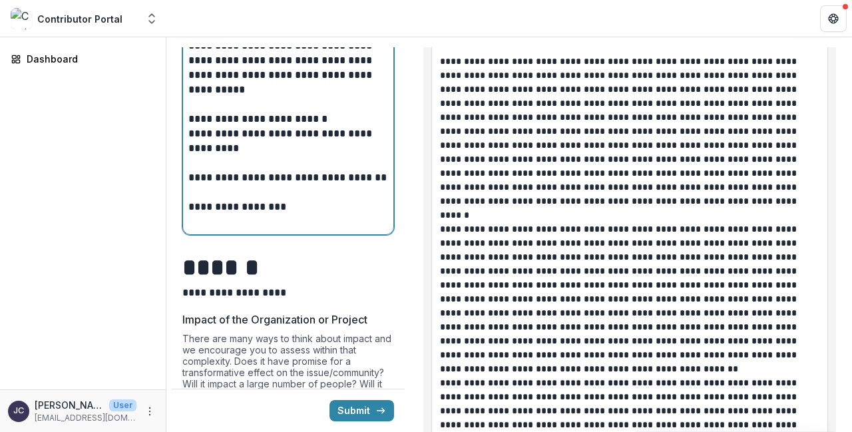
click at [201, 207] on p "**********" at bounding box center [288, 207] width 200 height 15
click at [194, 195] on p at bounding box center [288, 192] width 200 height 15
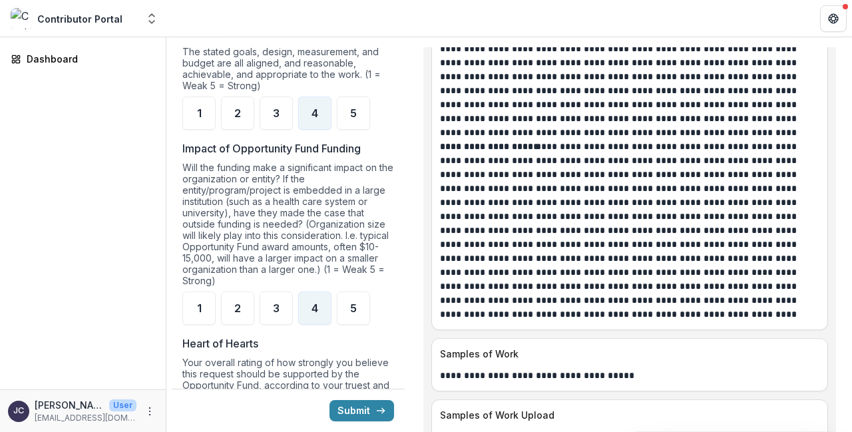
scroll to position [8337, 0]
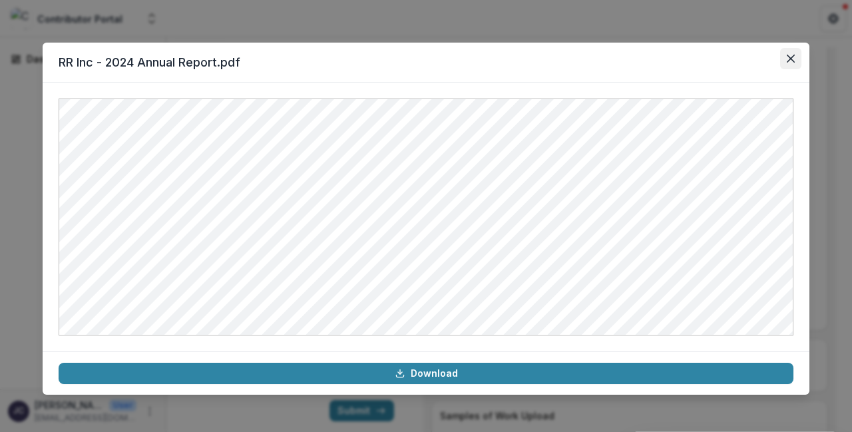
click at [793, 57] on icon "Close" at bounding box center [791, 59] width 8 height 8
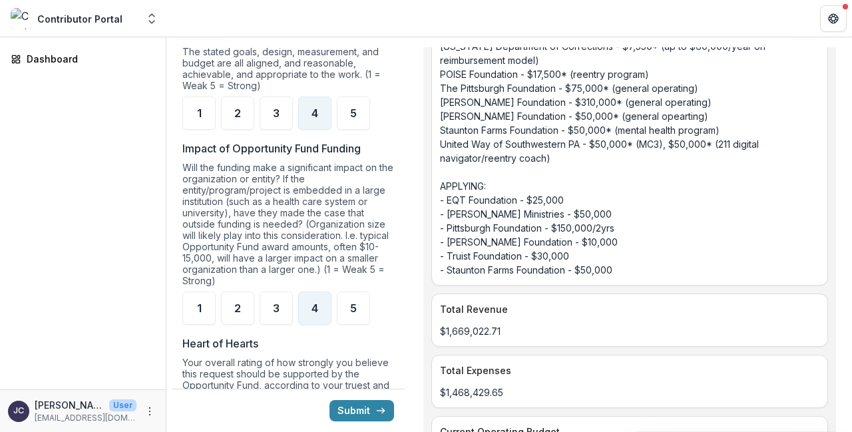
scroll to position [9136, 0]
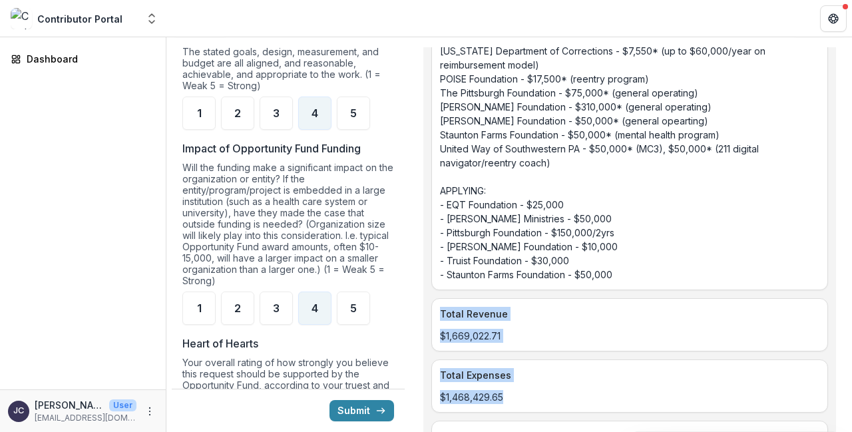
drag, startPoint x: 441, startPoint y: 76, endPoint x: 512, endPoint y: 164, distance: 113.7
copy div "Total Revenue $1,669,022.71 Total Expenses $1,468,429.65"
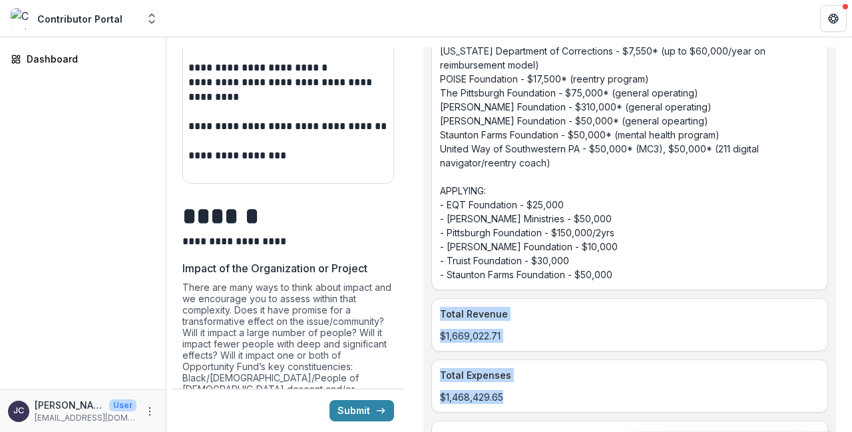
scroll to position [762, 0]
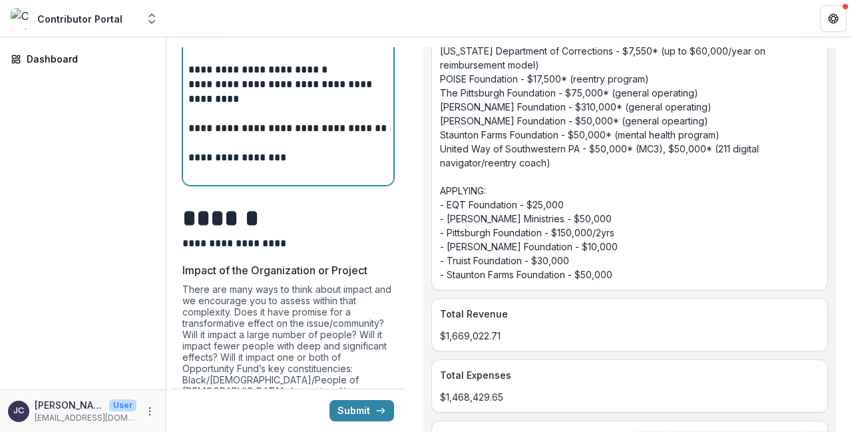
click at [314, 173] on p at bounding box center [288, 172] width 200 height 15
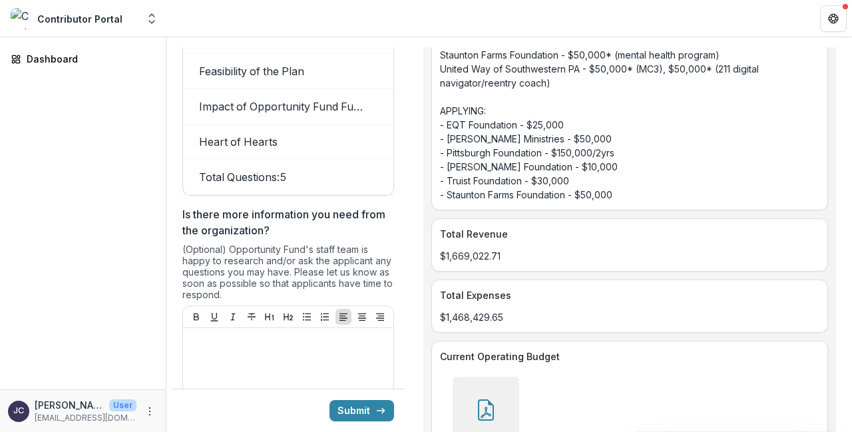
scroll to position [1822, 0]
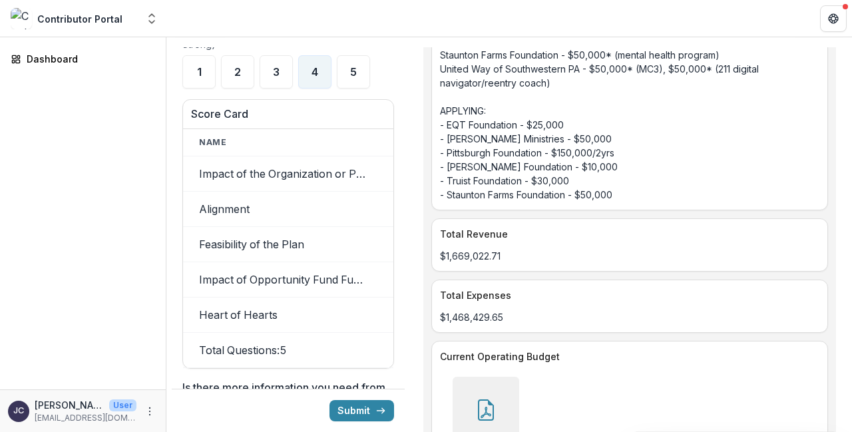
drag, startPoint x: 190, startPoint y: 290, endPoint x: 356, endPoint y: 356, distance: 178.4
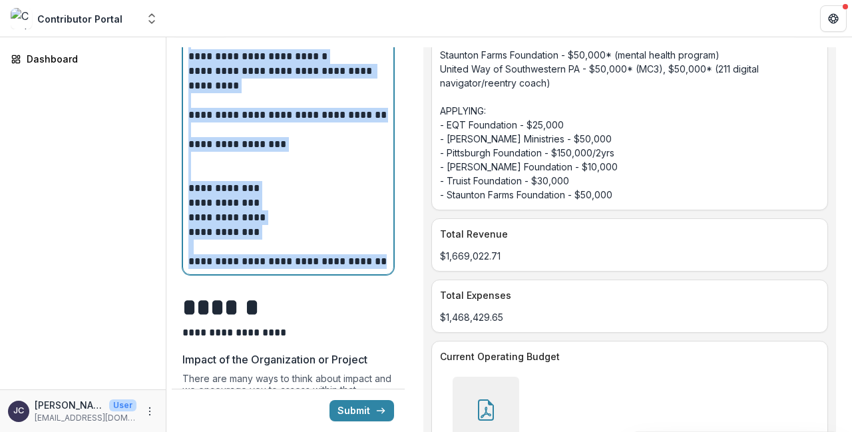
scroll to position [777, 0]
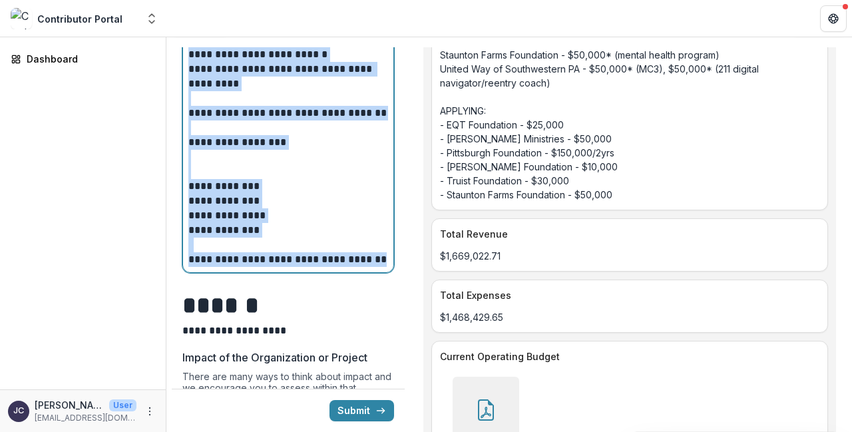
copy div "**********"
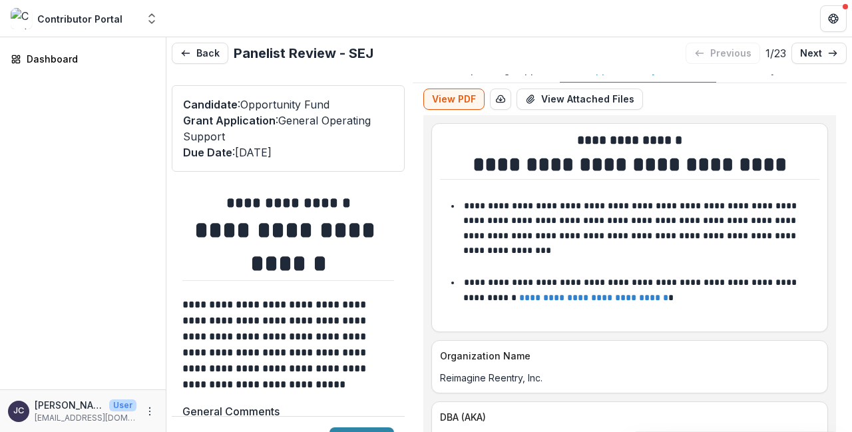
scroll to position [60, 0]
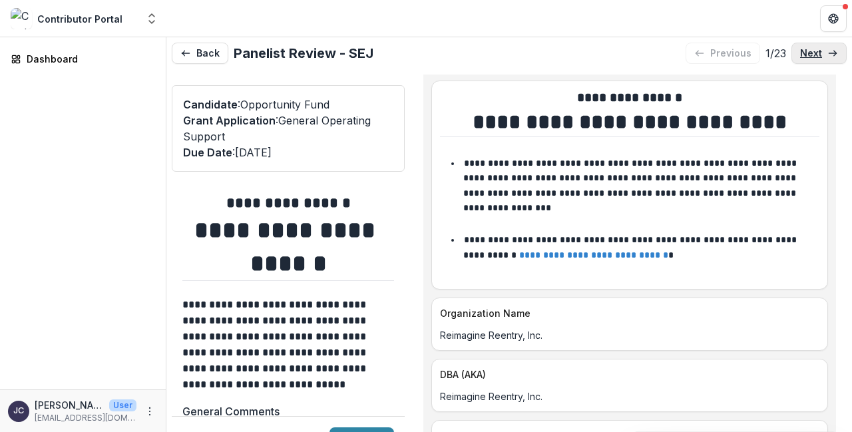
click at [832, 57] on icon at bounding box center [833, 53] width 11 height 11
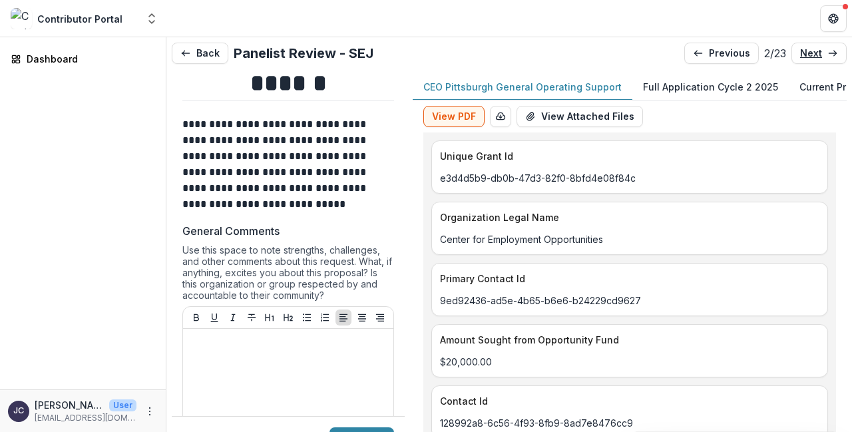
scroll to position [185, 0]
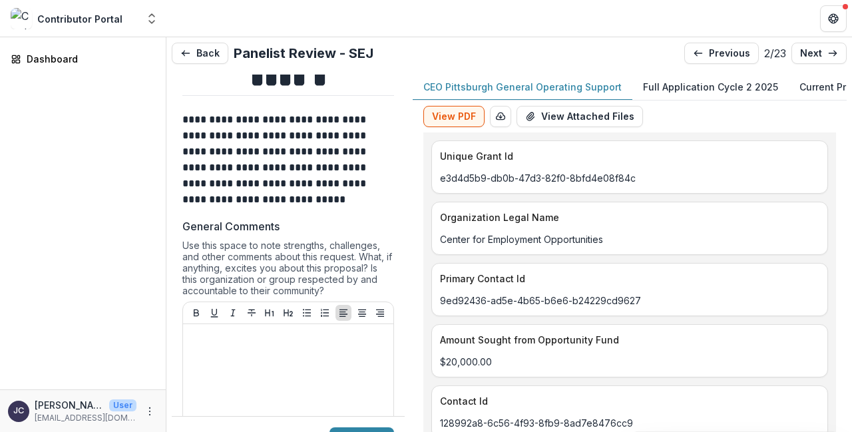
click at [712, 85] on p "Full Application Cycle 2 2025" at bounding box center [710, 87] width 135 height 14
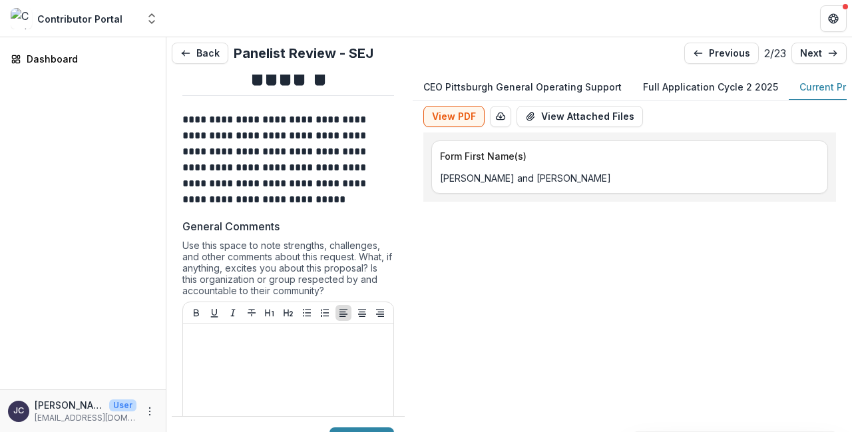
click at [816, 87] on p "Current Proposal Salutation" at bounding box center [864, 87] width 129 height 14
click at [737, 83] on p "Full Application Cycle 2 2025" at bounding box center [710, 87] width 135 height 14
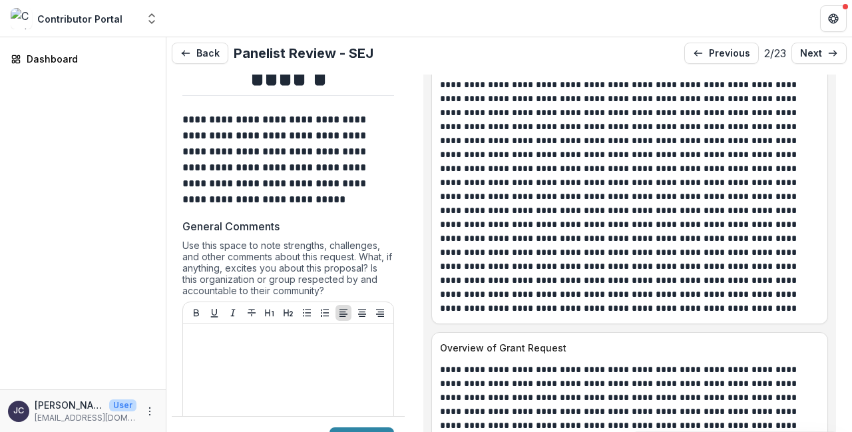
scroll to position [1497, 0]
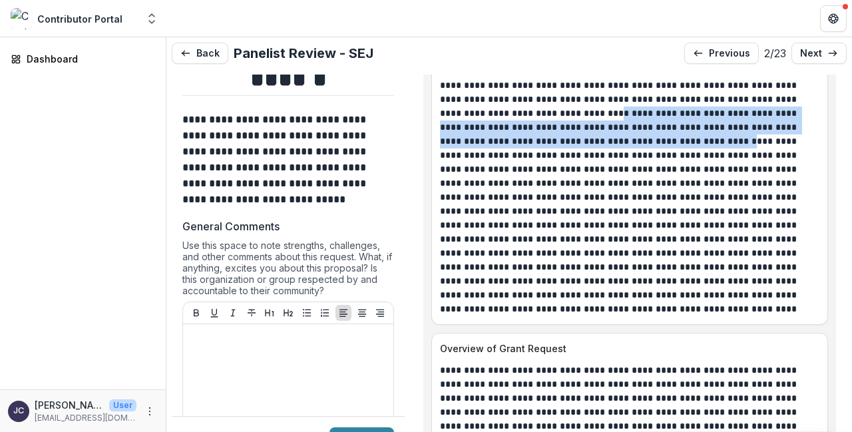
drag, startPoint x: 444, startPoint y: 115, endPoint x: 486, endPoint y: 144, distance: 51.7
click at [486, 144] on p at bounding box center [630, 177] width 380 height 280
copy p "**********"
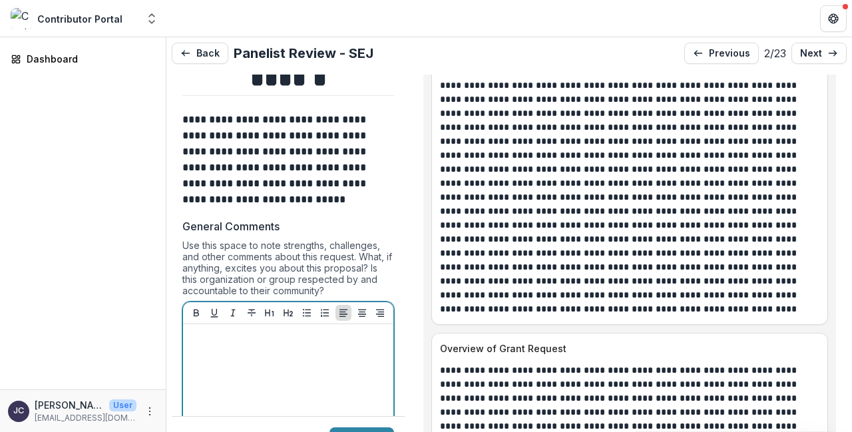
click at [220, 336] on p at bounding box center [288, 337] width 200 height 15
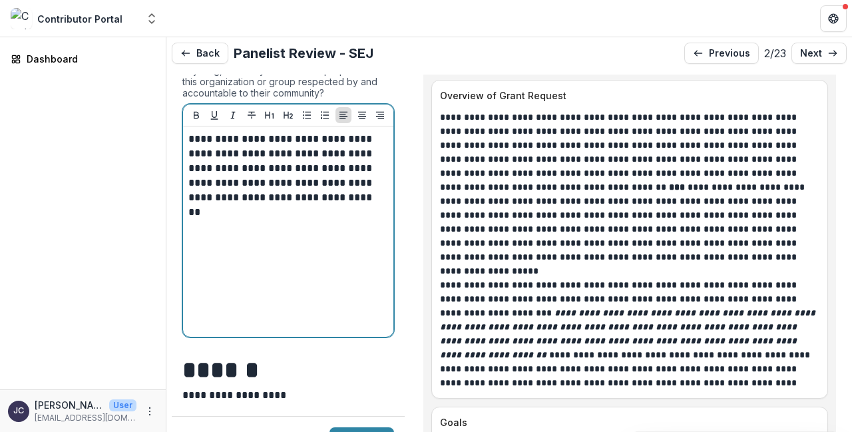
scroll to position [1747, 0]
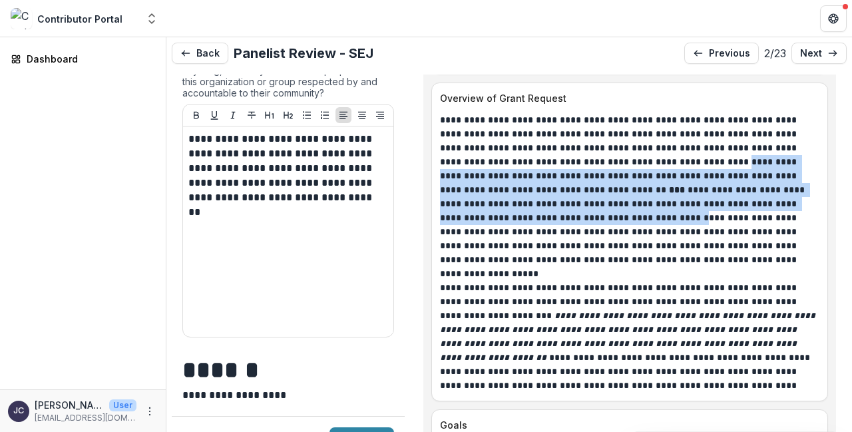
drag, startPoint x: 688, startPoint y: 165, endPoint x: 585, endPoint y: 217, distance: 115.0
click at [585, 217] on p "**********" at bounding box center [630, 190] width 380 height 154
copy p "**********"
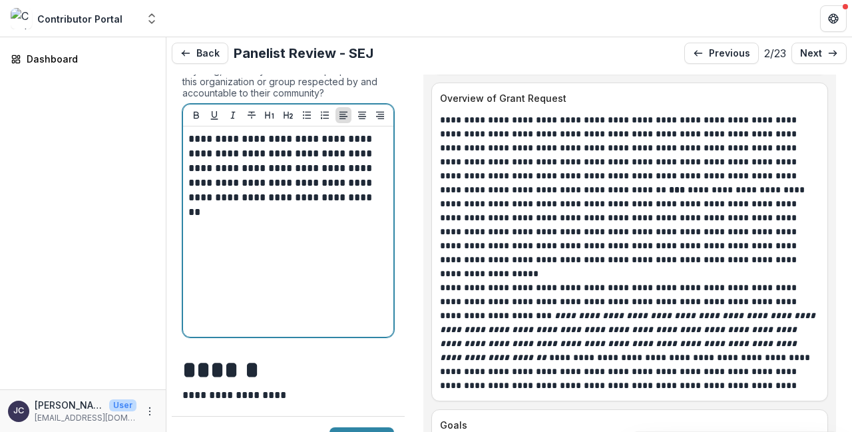
click at [375, 209] on div "**********" at bounding box center [288, 232] width 200 height 200
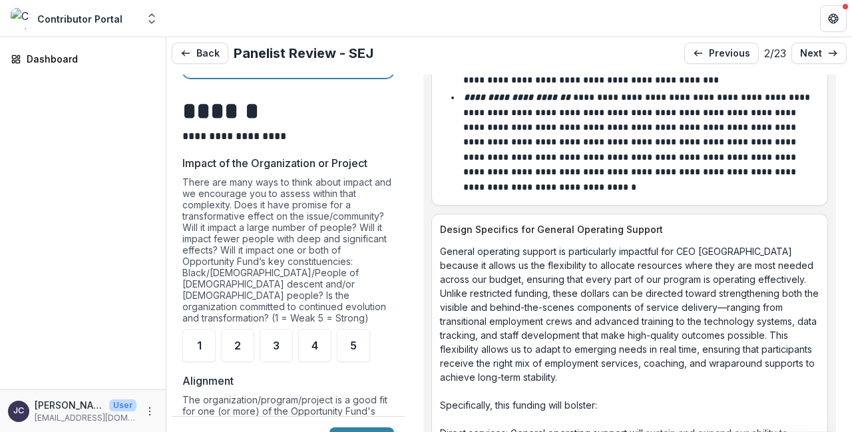
scroll to position [698, 0]
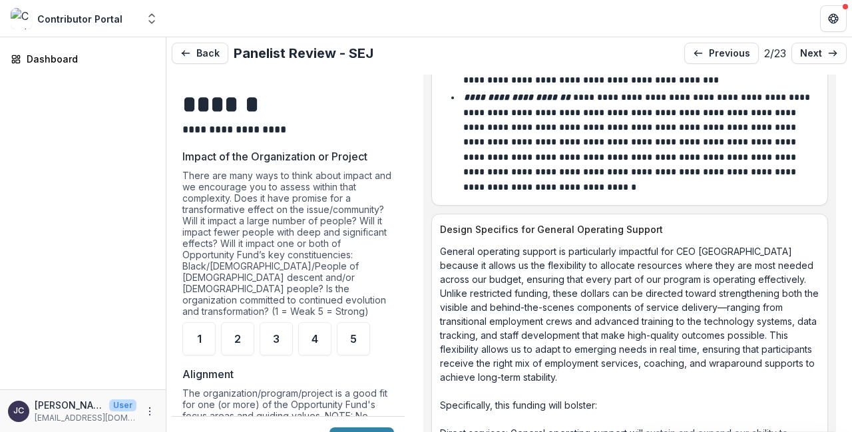
click at [192, 156] on p "Impact of the Organization or Project" at bounding box center [274, 157] width 185 height 16
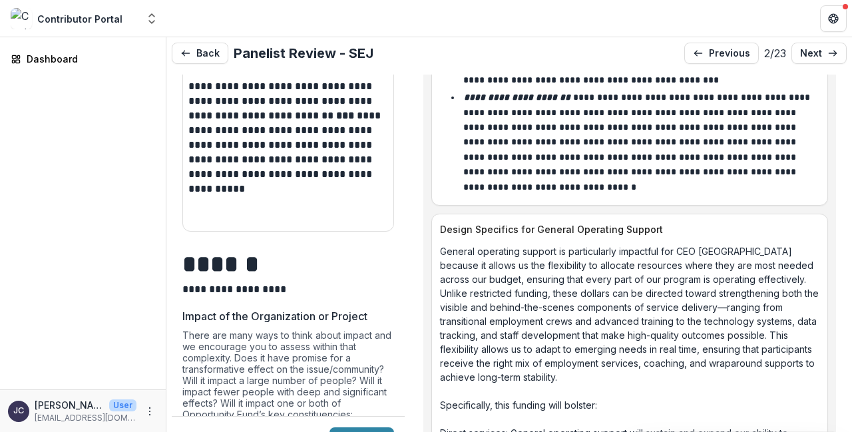
scroll to position [536, 0]
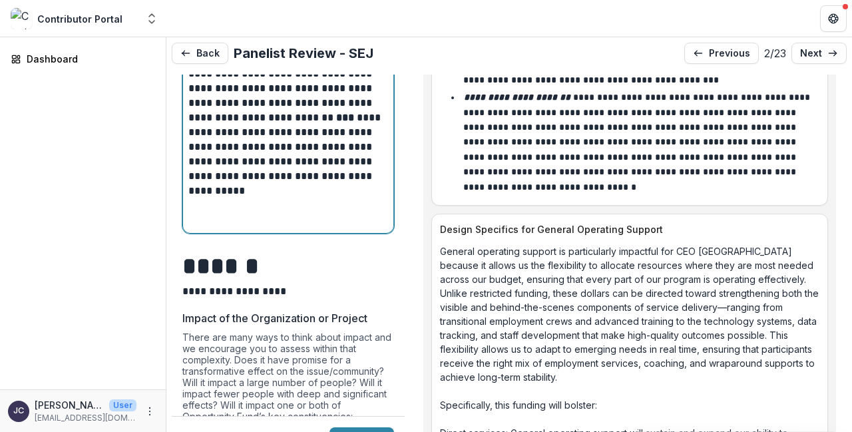
click at [189, 204] on p at bounding box center [288, 205] width 200 height 15
paste div
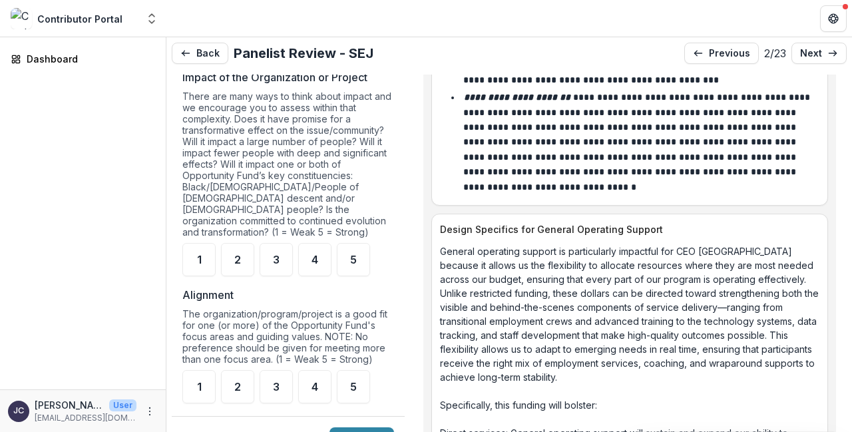
scroll to position [867, 0]
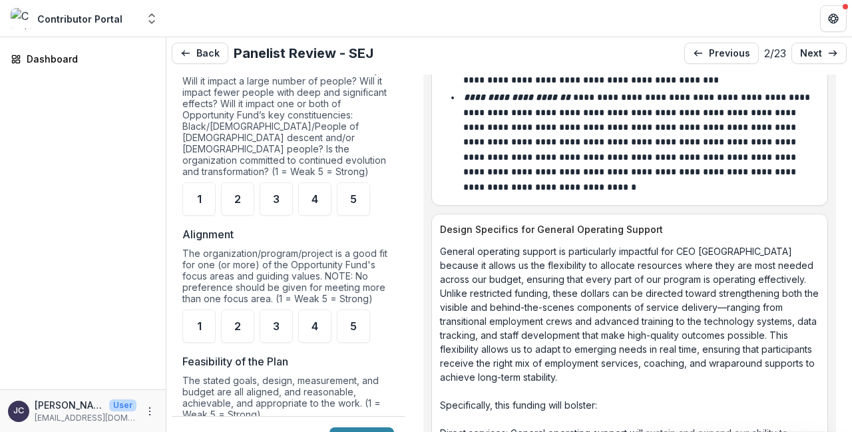
click at [190, 233] on p "Alignment" at bounding box center [207, 234] width 51 height 16
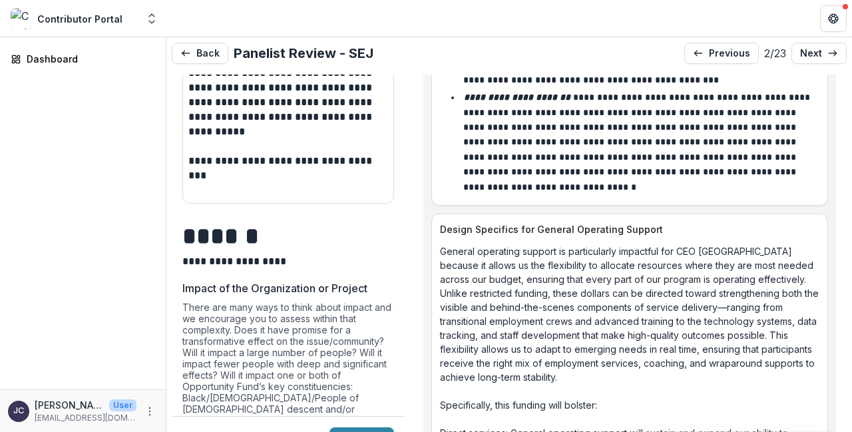
scroll to position [594, 0]
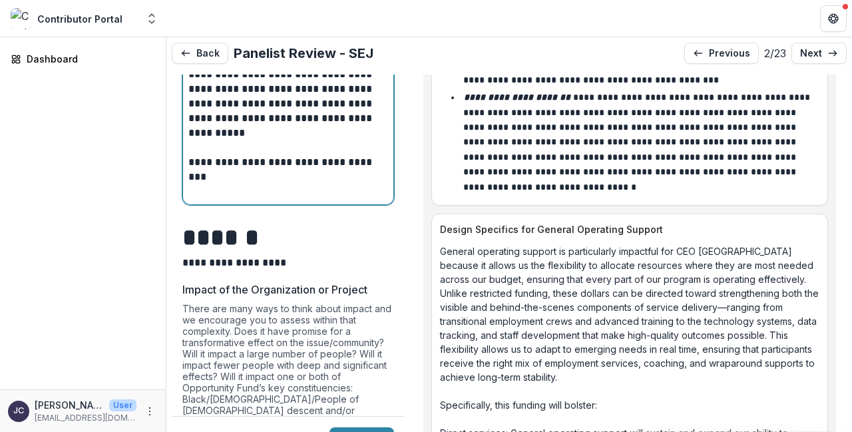
click at [193, 199] on p at bounding box center [288, 191] width 200 height 15
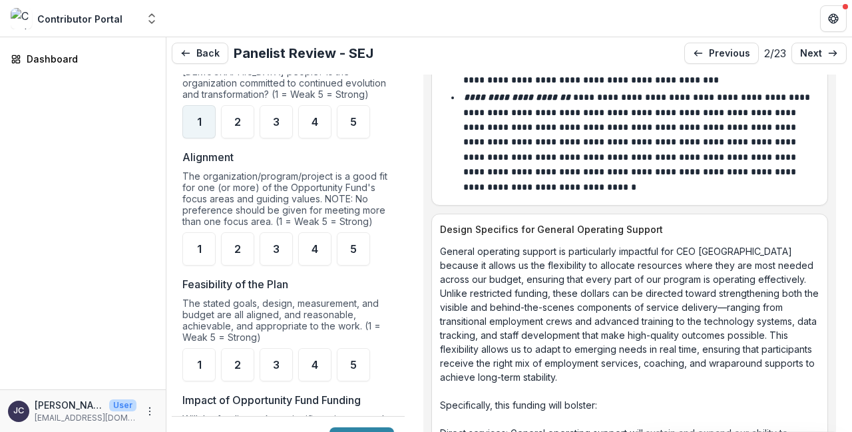
scroll to position [955, 0]
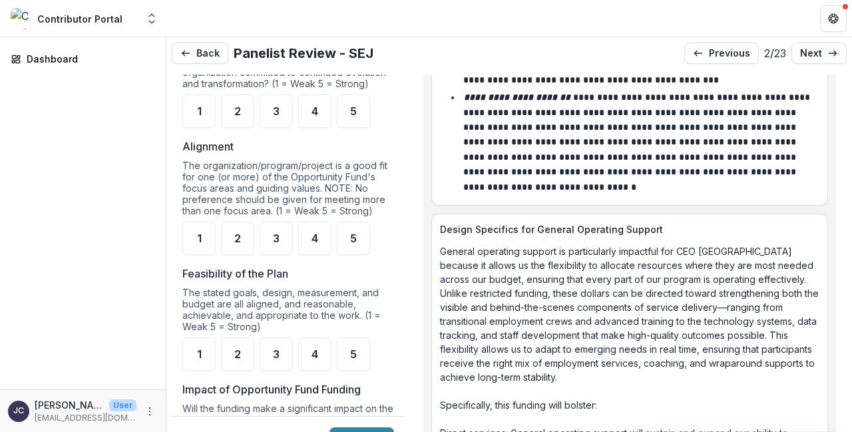
click at [248, 272] on p "Feasibility of the Plan" at bounding box center [235, 274] width 106 height 16
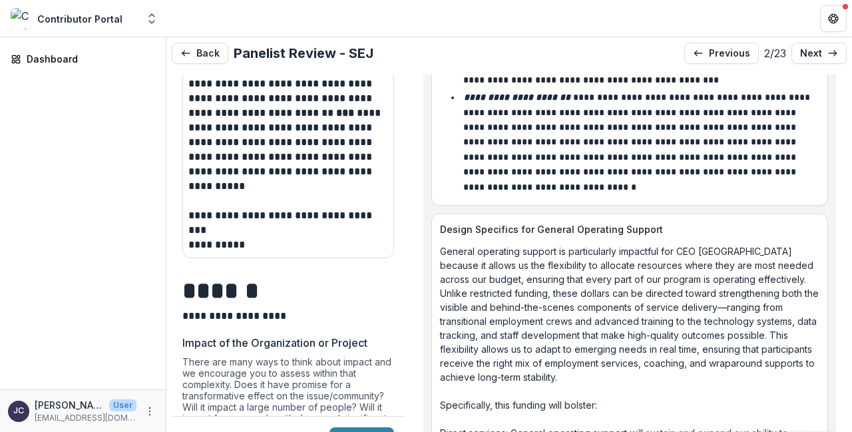
scroll to position [540, 0]
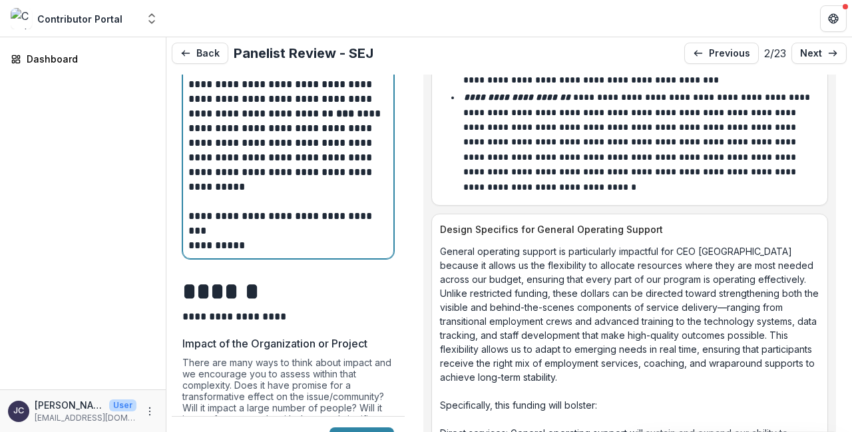
click at [252, 256] on div "**********" at bounding box center [288, 113] width 210 height 289
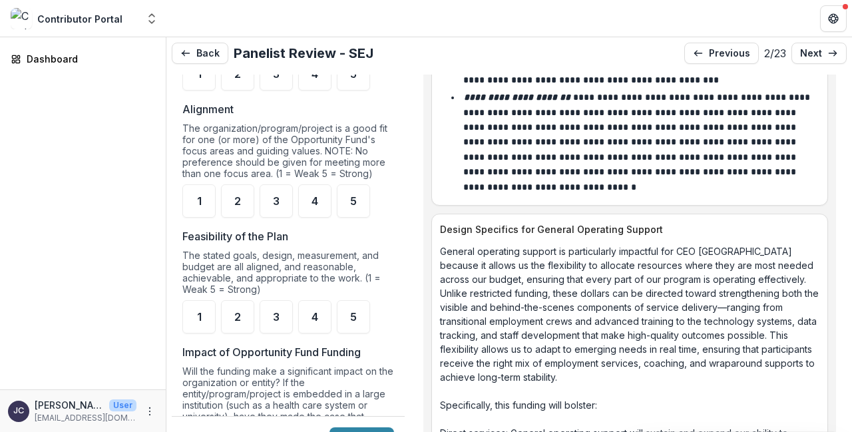
scroll to position [1068, 0]
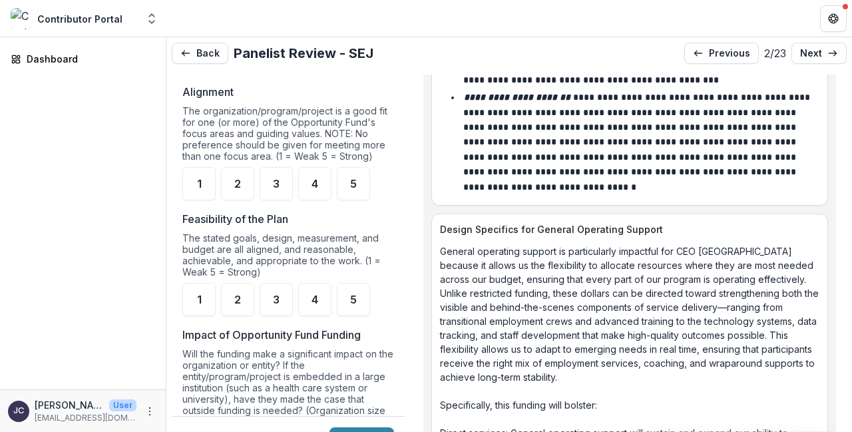
click at [224, 327] on p "Impact of Opportunity Fund Funding" at bounding box center [271, 335] width 178 height 16
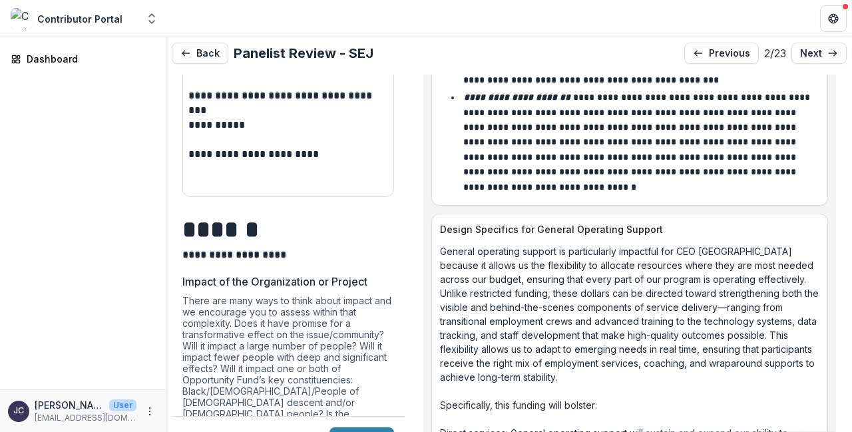
scroll to position [635, 0]
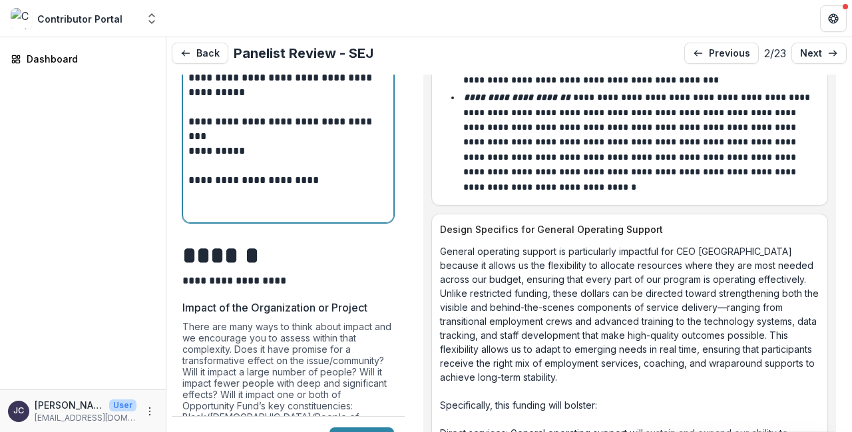
click at [195, 211] on p at bounding box center [288, 209] width 200 height 15
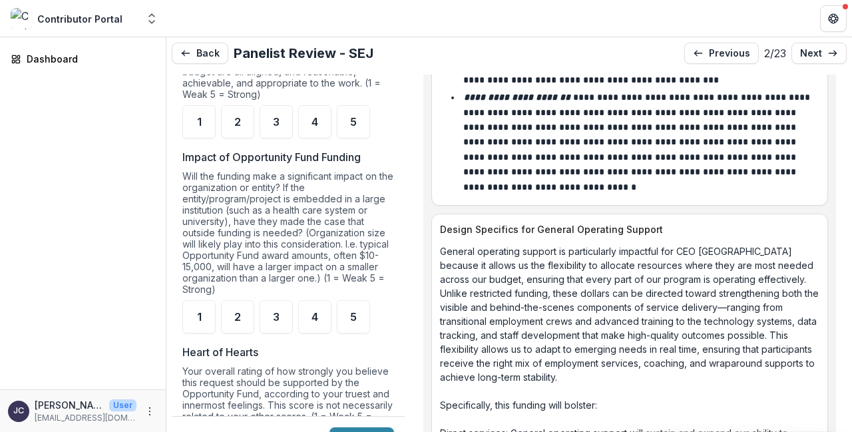
scroll to position [1295, 0]
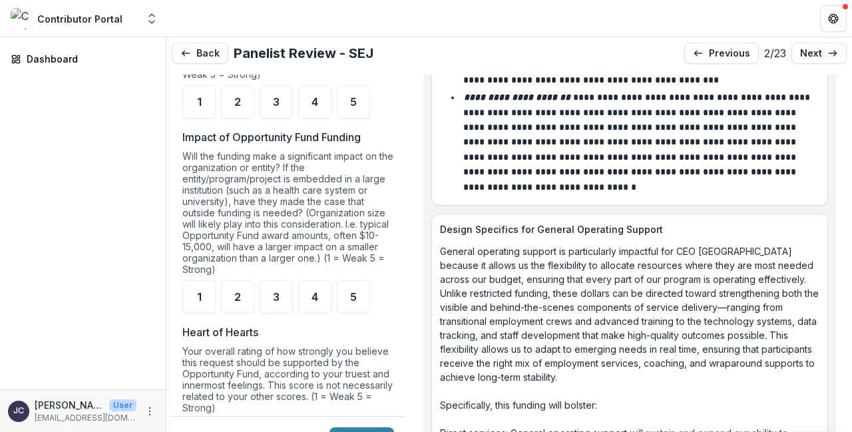
click at [217, 330] on div "Heart of Hearts Your overall rating of how strongly you believe this request sh…" at bounding box center [288, 388] width 212 height 128
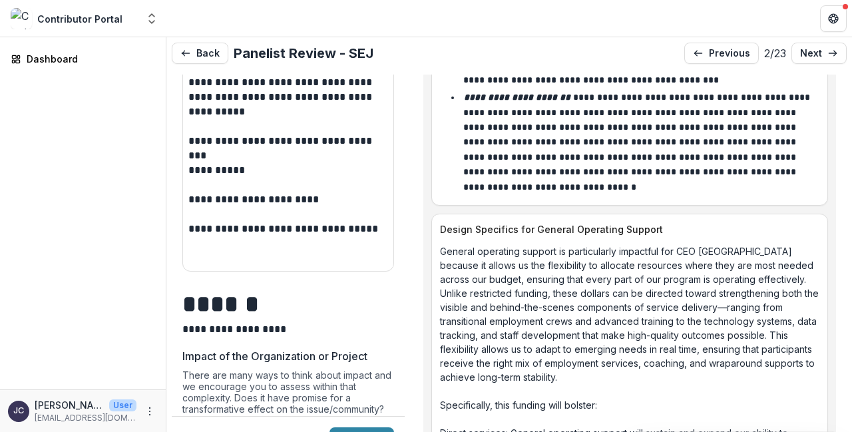
scroll to position [553, 0]
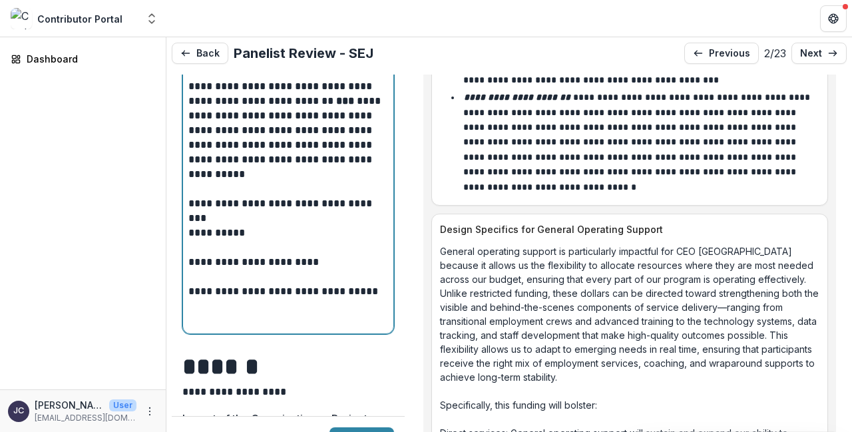
click at [203, 326] on p at bounding box center [288, 321] width 200 height 15
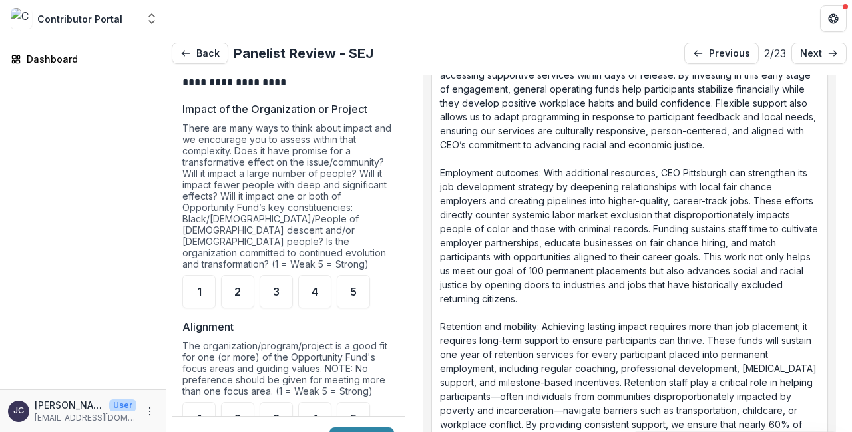
scroll to position [3814, 0]
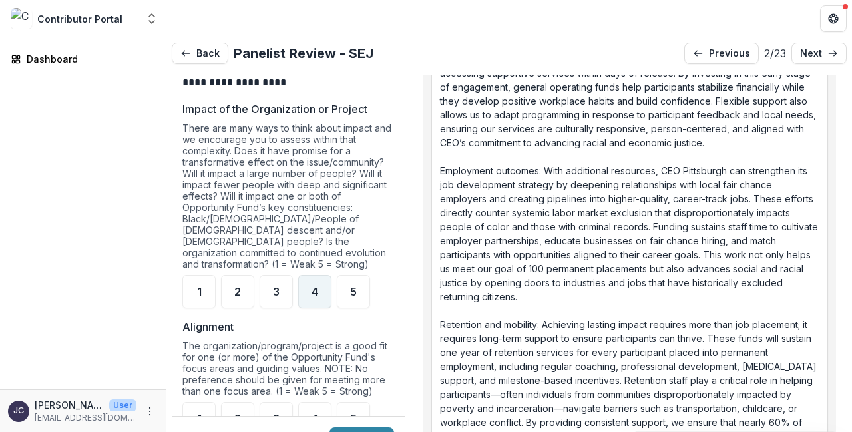
click at [316, 286] on span "4" at bounding box center [315, 291] width 7 height 11
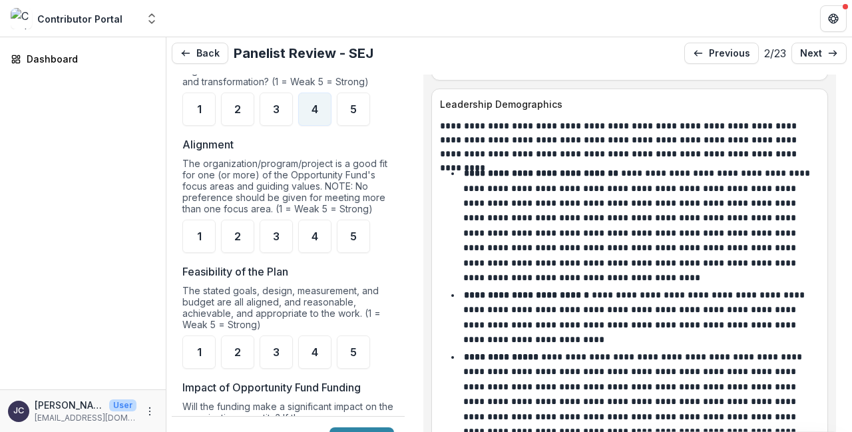
scroll to position [8716, 0]
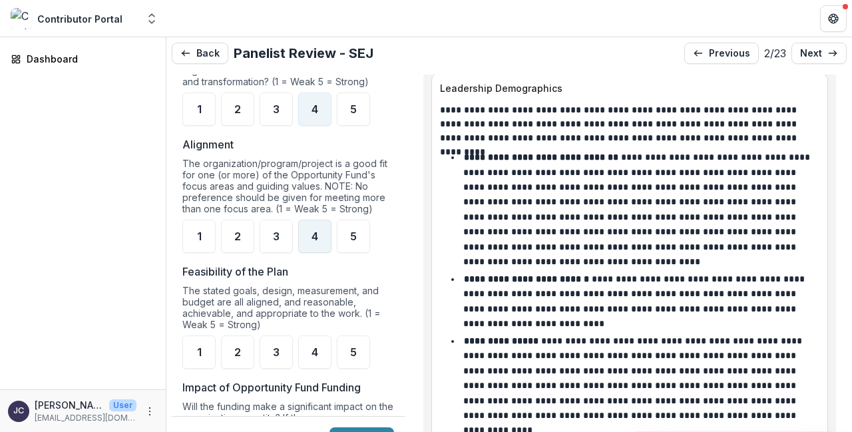
click at [328, 240] on div "4" at bounding box center [314, 236] width 33 height 33
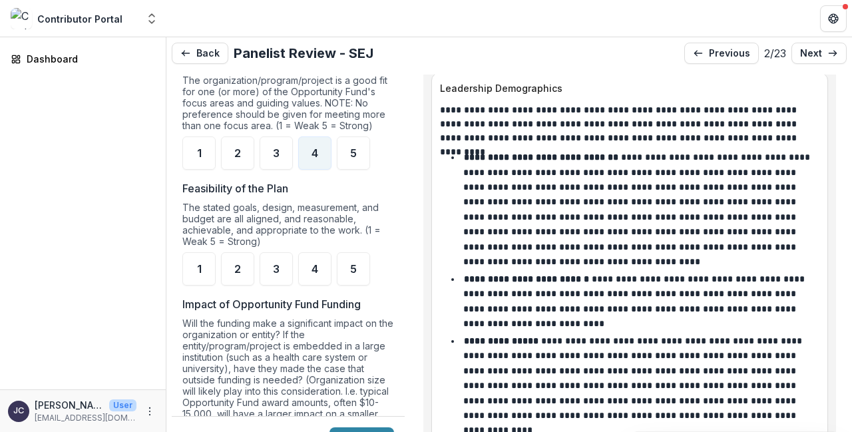
scroll to position [1131, 0]
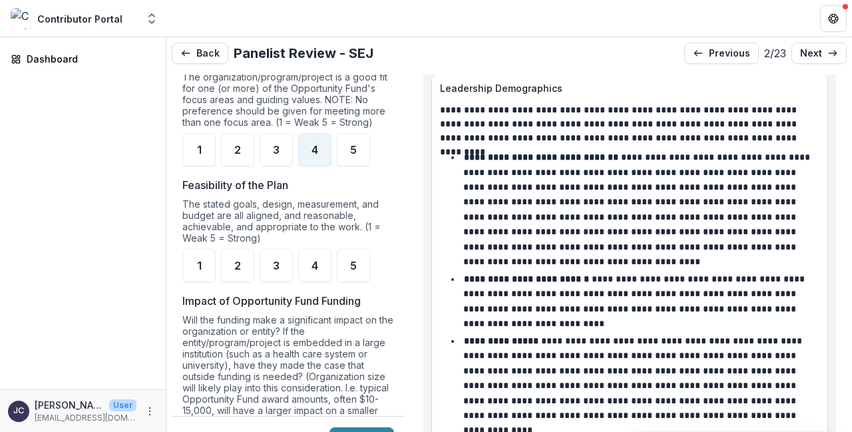
click at [296, 275] on ul "1 2 3 4 5" at bounding box center [288, 265] width 212 height 33
click at [320, 268] on div "4" at bounding box center [314, 265] width 33 height 33
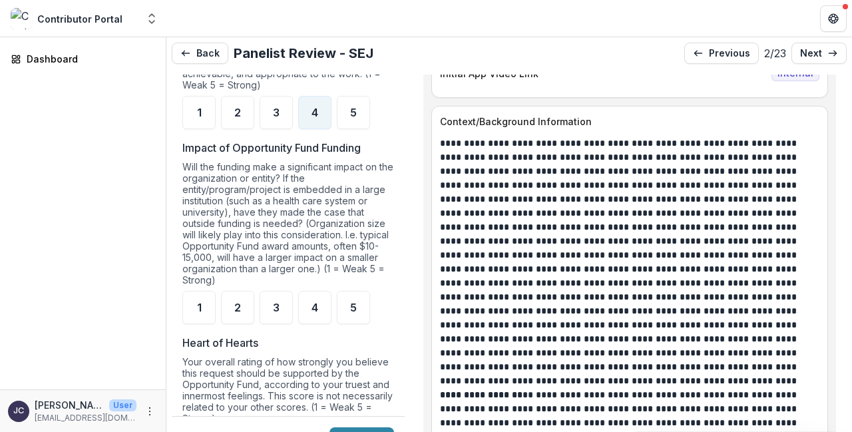
scroll to position [0, 0]
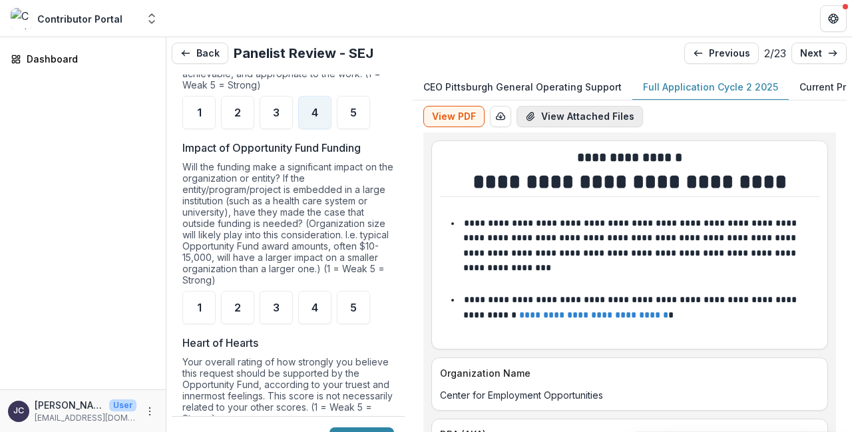
click at [589, 115] on button "View Attached Files" at bounding box center [580, 116] width 127 height 21
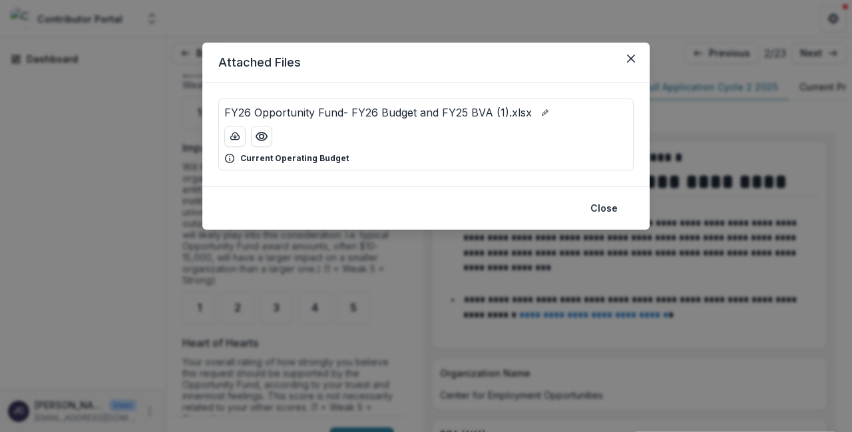
click at [476, 134] on div at bounding box center [426, 136] width 404 height 21
click at [542, 116] on icon "edit-file-name" at bounding box center [545, 113] width 8 height 8
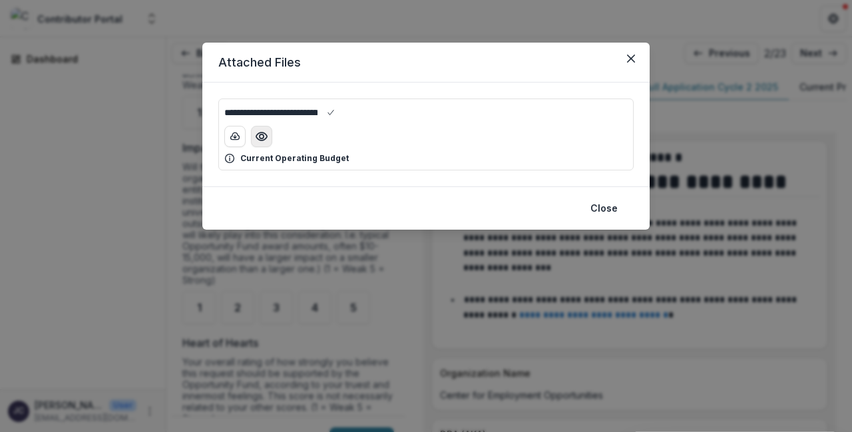
click at [264, 140] on icon "Preview FY26 Opportunity Fund- FY26 Budget and FY25 BVA (1).xlsx" at bounding box center [261, 137] width 11 height 8
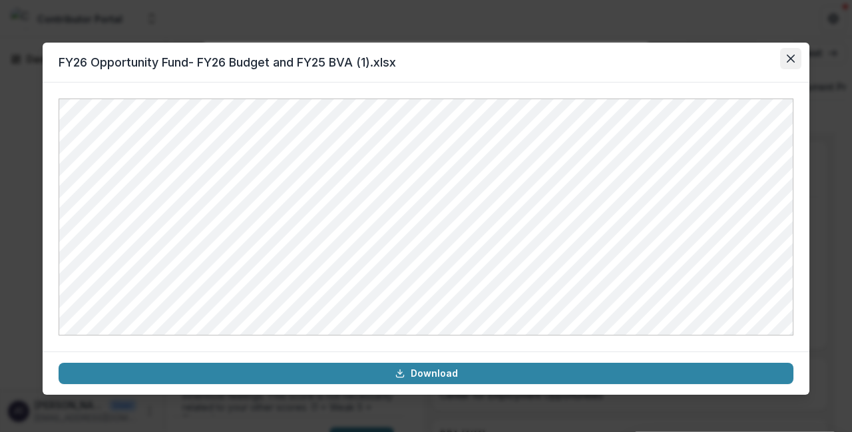
click at [789, 55] on button "Close" at bounding box center [790, 58] width 21 height 21
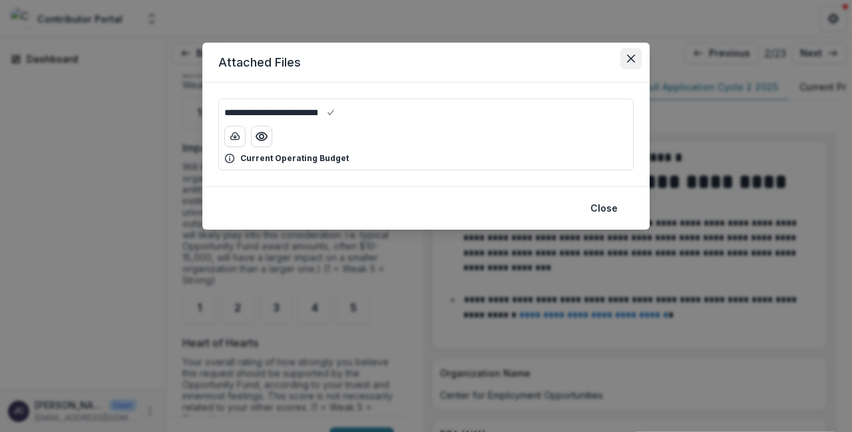
click at [624, 61] on button "Close" at bounding box center [631, 58] width 21 height 21
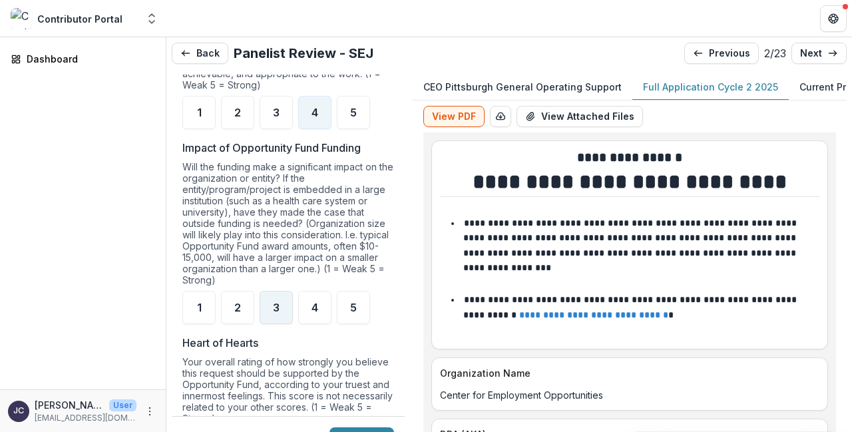
click at [272, 296] on div "3" at bounding box center [276, 307] width 33 height 33
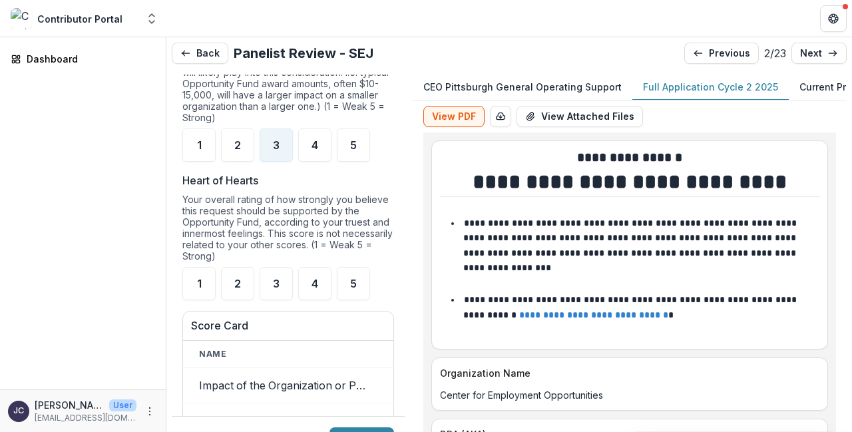
scroll to position [1475, 0]
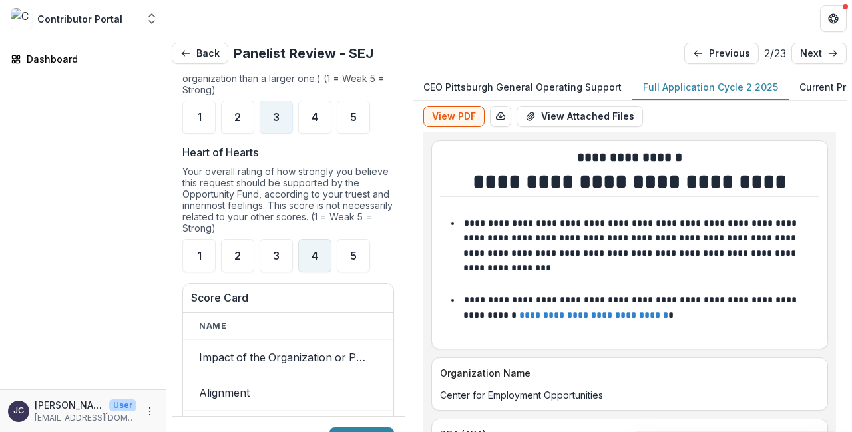
click at [321, 262] on div "4" at bounding box center [314, 255] width 33 height 33
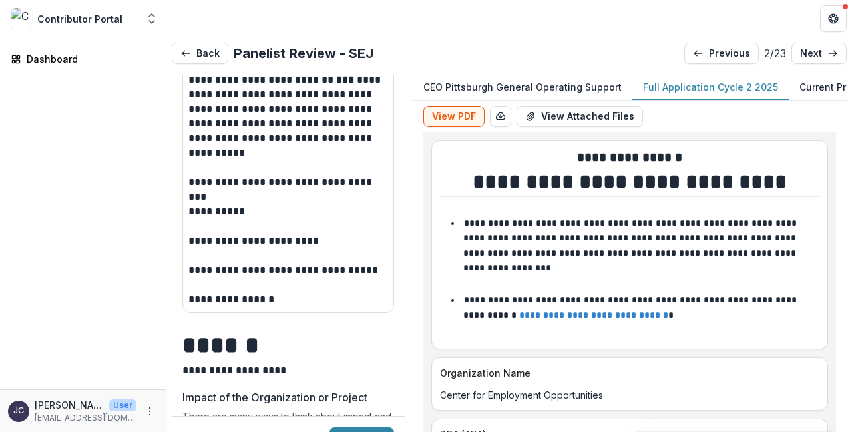
scroll to position [575, 0]
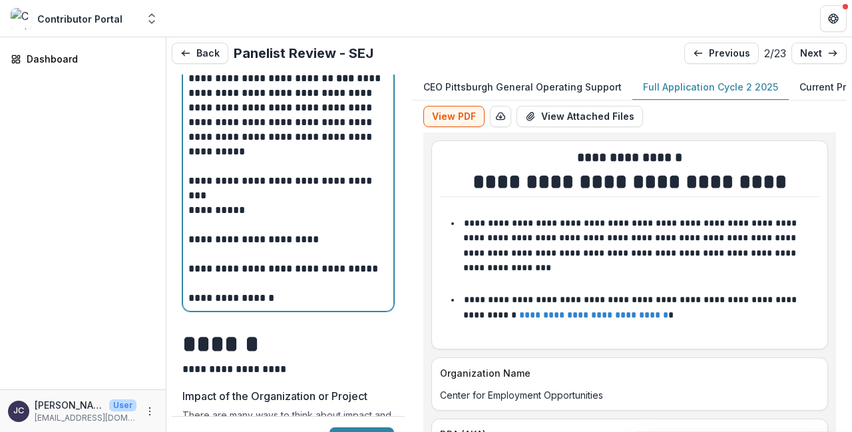
click at [388, 180] on p "**********" at bounding box center [288, 181] width 200 height 15
click at [379, 188] on p "**********" at bounding box center [288, 181] width 200 height 15
click at [266, 203] on p at bounding box center [288, 195] width 200 height 15
click at [307, 250] on p at bounding box center [288, 254] width 200 height 15
click at [306, 244] on p "**********" at bounding box center [288, 239] width 200 height 15
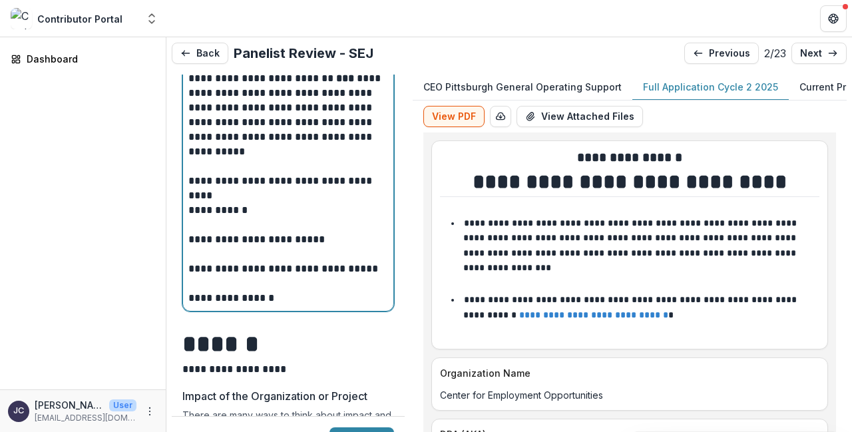
click at [376, 274] on p "**********" at bounding box center [288, 269] width 200 height 15
click at [286, 298] on p "**********" at bounding box center [288, 298] width 200 height 15
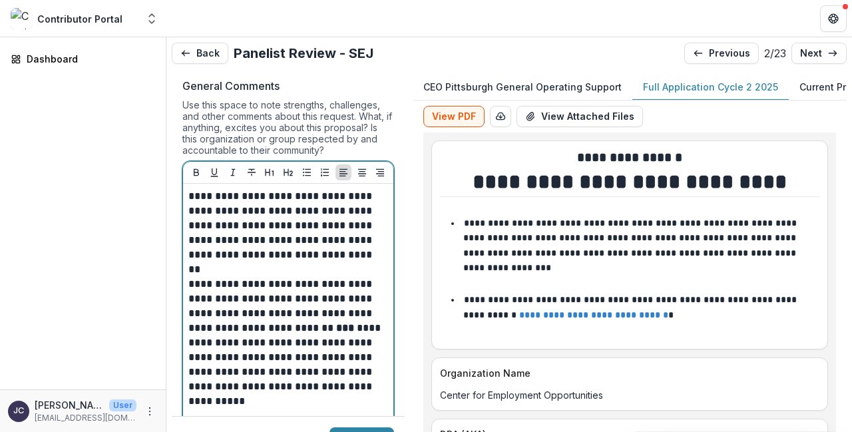
scroll to position [327, 0]
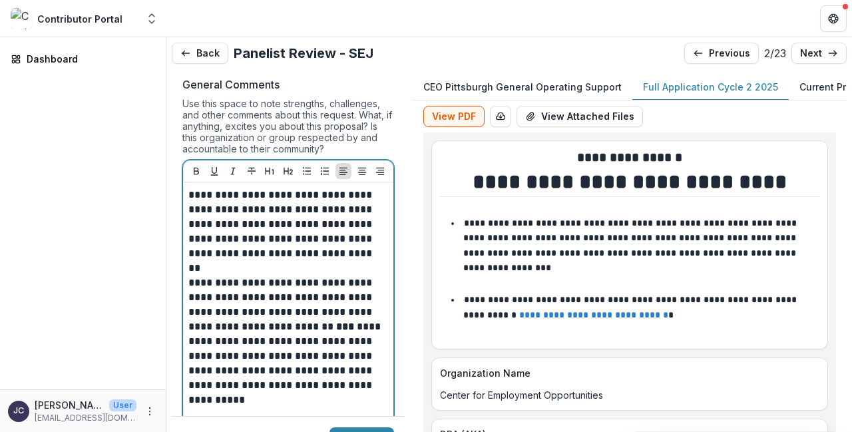
click at [196, 196] on p "**********" at bounding box center [288, 224] width 200 height 73
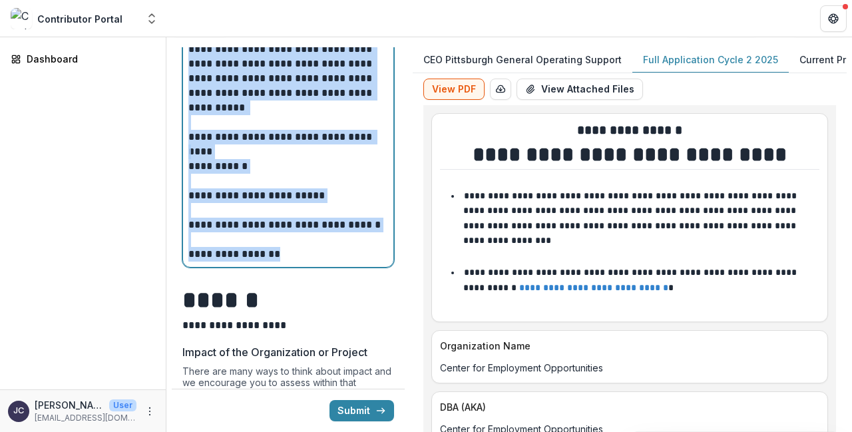
scroll to position [726, 0]
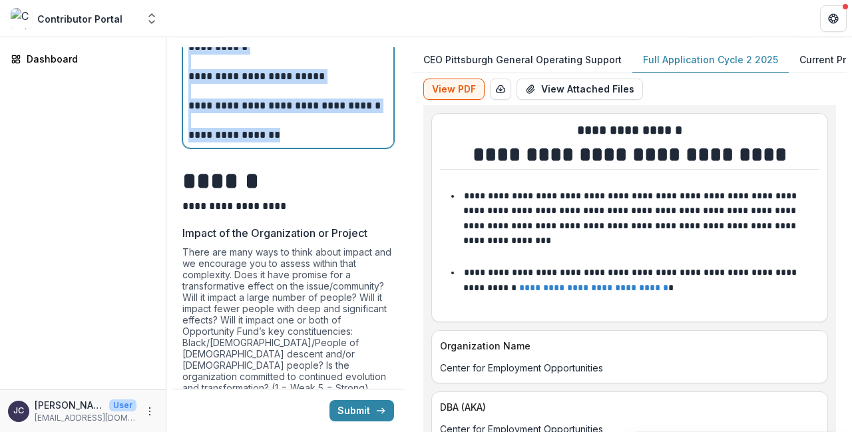
drag, startPoint x: 192, startPoint y: 197, endPoint x: 336, endPoint y: 454, distance: 294.6
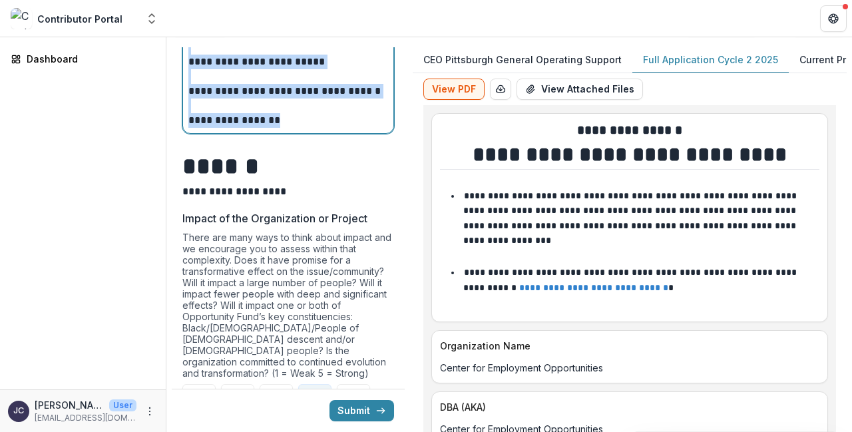
copy div "**********"
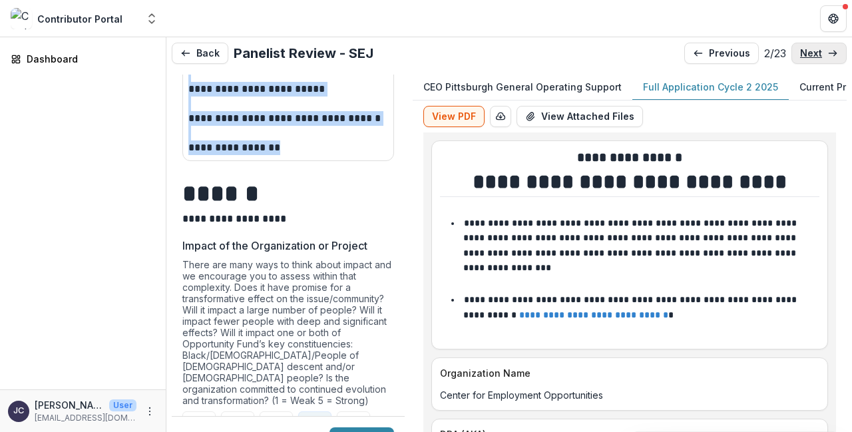
click at [807, 54] on p "next" at bounding box center [811, 53] width 22 height 11
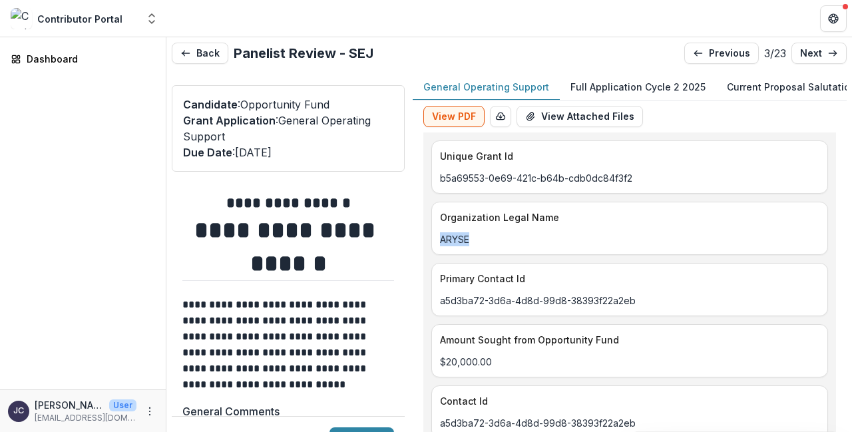
drag, startPoint x: 485, startPoint y: 240, endPoint x: 431, endPoint y: 240, distance: 53.9
copy p "ARYSE"
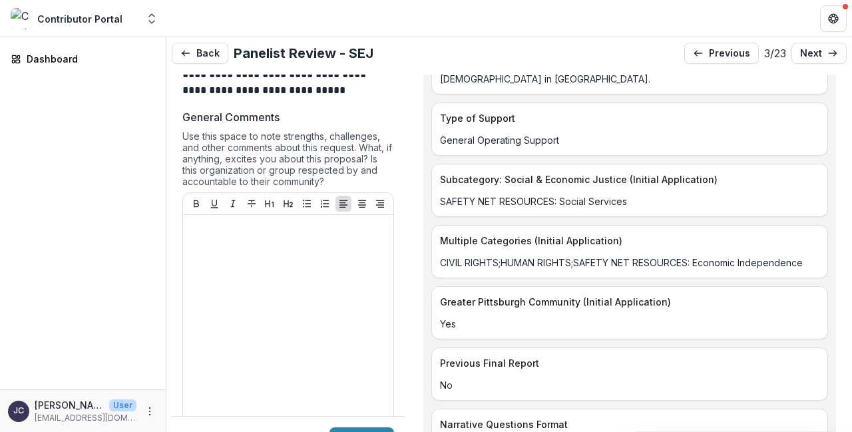
scroll to position [295, 0]
